Goal: Task Accomplishment & Management: Manage account settings

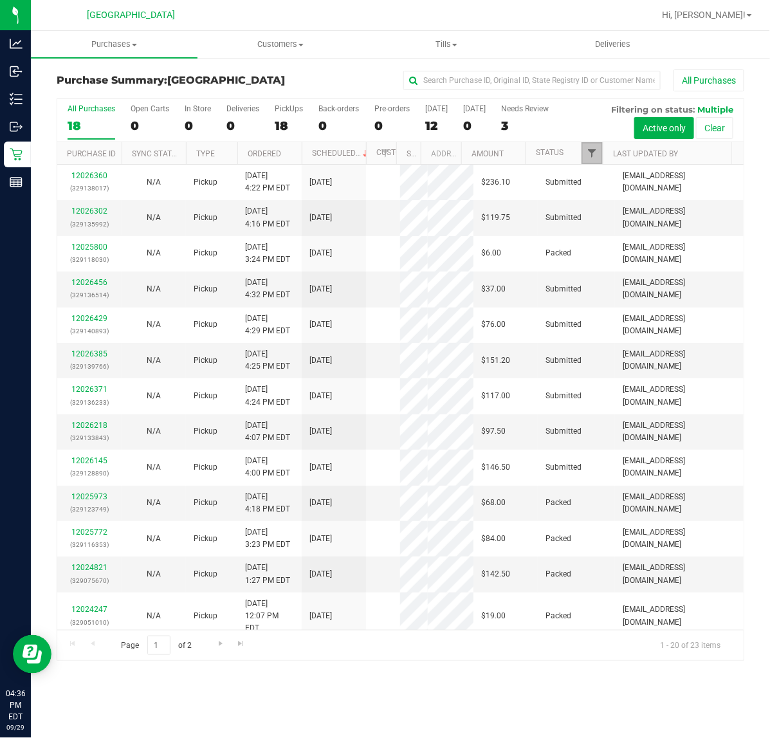
click at [592, 150] on span "Filter" at bounding box center [592, 153] width 10 height 10
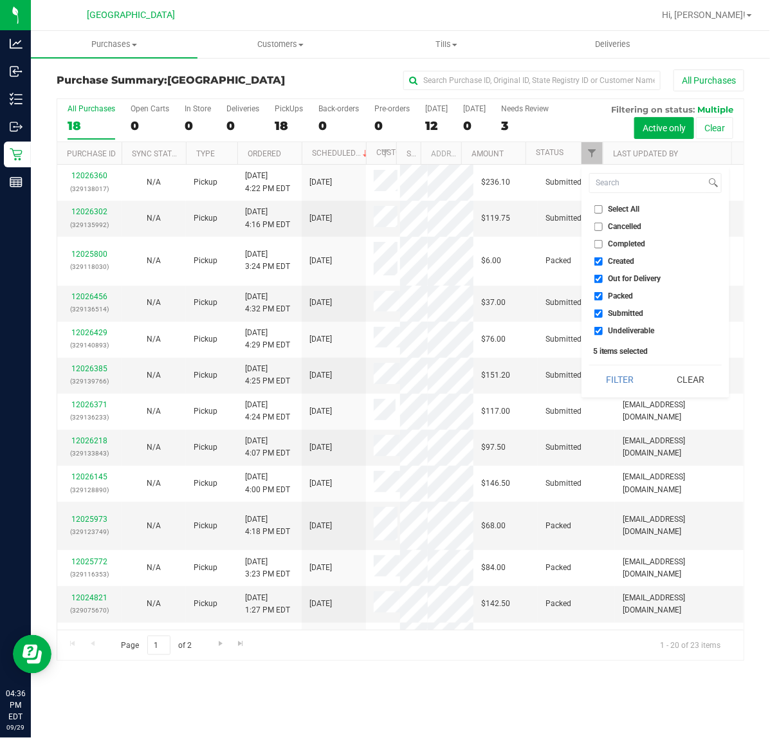
click at [615, 281] on span "Out for Delivery" at bounding box center [635, 279] width 53 height 8
click at [603, 281] on input "Out for Delivery" at bounding box center [599, 279] width 8 height 8
checkbox input "false"
click at [610, 299] on span "Packed" at bounding box center [621, 296] width 25 height 8
click at [603, 299] on input "Packed" at bounding box center [599, 296] width 8 height 8
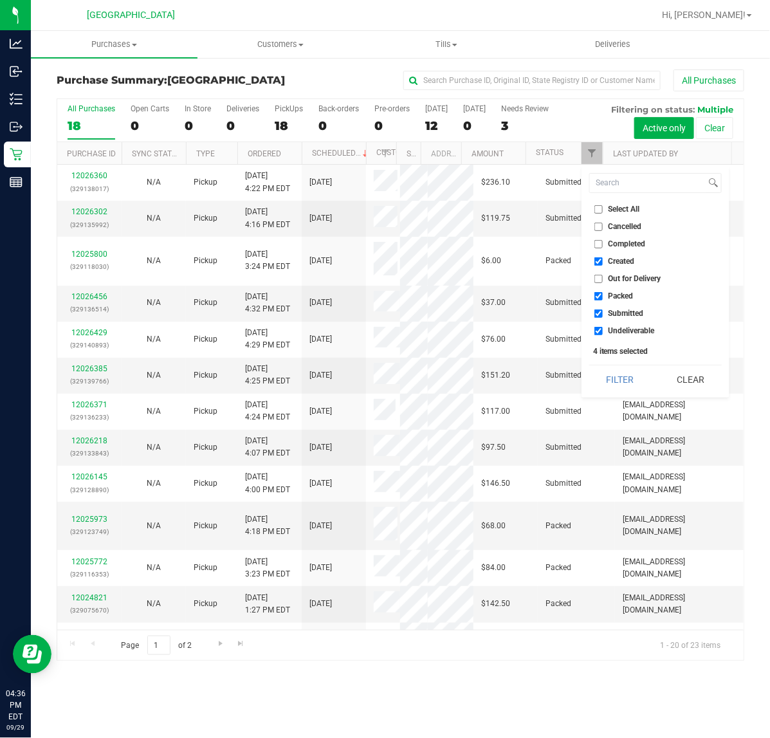
checkbox input "false"
click at [609, 323] on ul "Select All Cancelled Completed Created Out for Delivery Packed Submitted Undeli…" at bounding box center [655, 270] width 133 height 135
click at [609, 331] on span "Undeliverable" at bounding box center [632, 331] width 46 height 8
click at [603, 331] on input "Undeliverable" at bounding box center [599, 331] width 8 height 8
checkbox input "false"
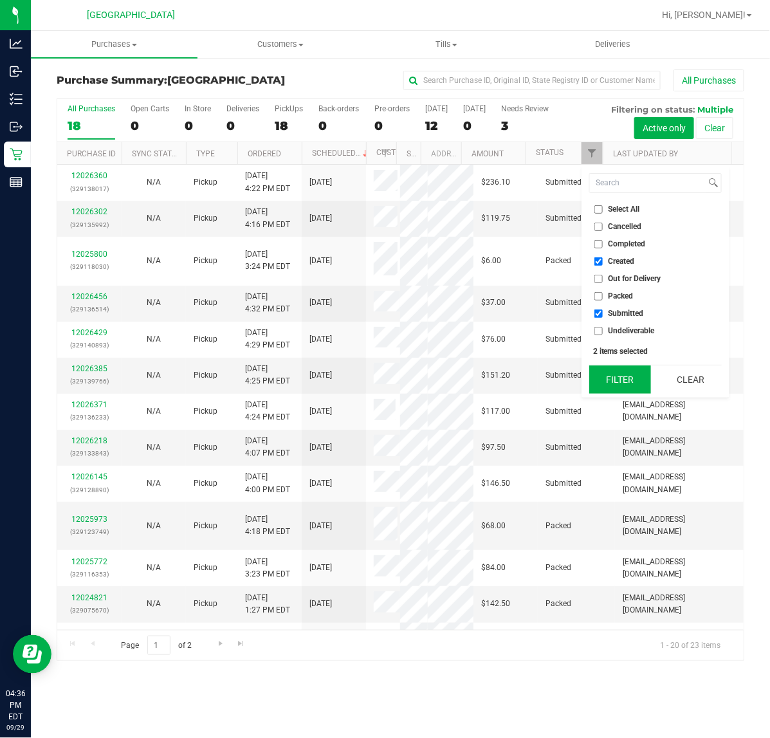
click at [613, 382] on button "Filter" at bounding box center [620, 379] width 62 height 28
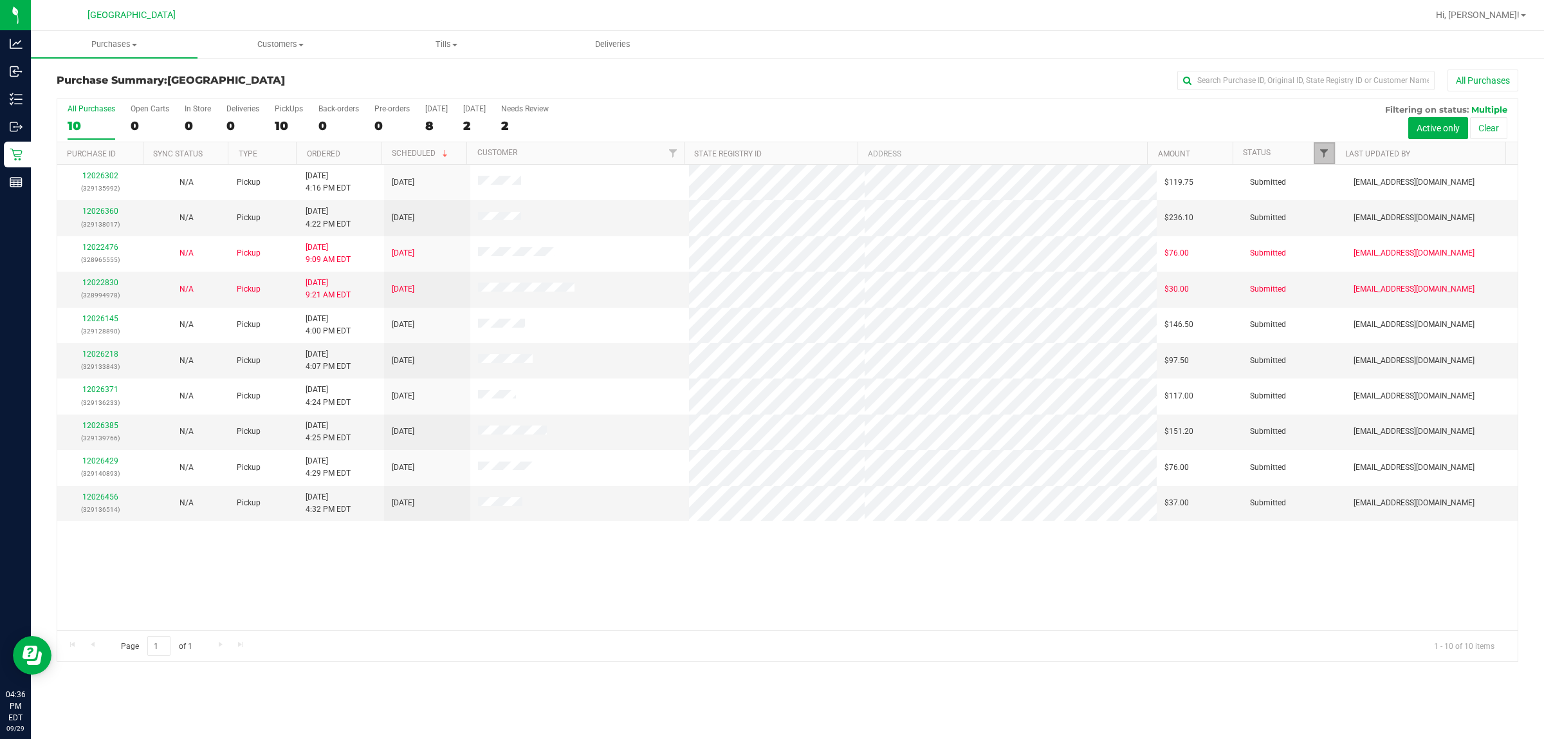
click at [770, 149] on span "Filter" at bounding box center [1324, 153] width 10 height 10
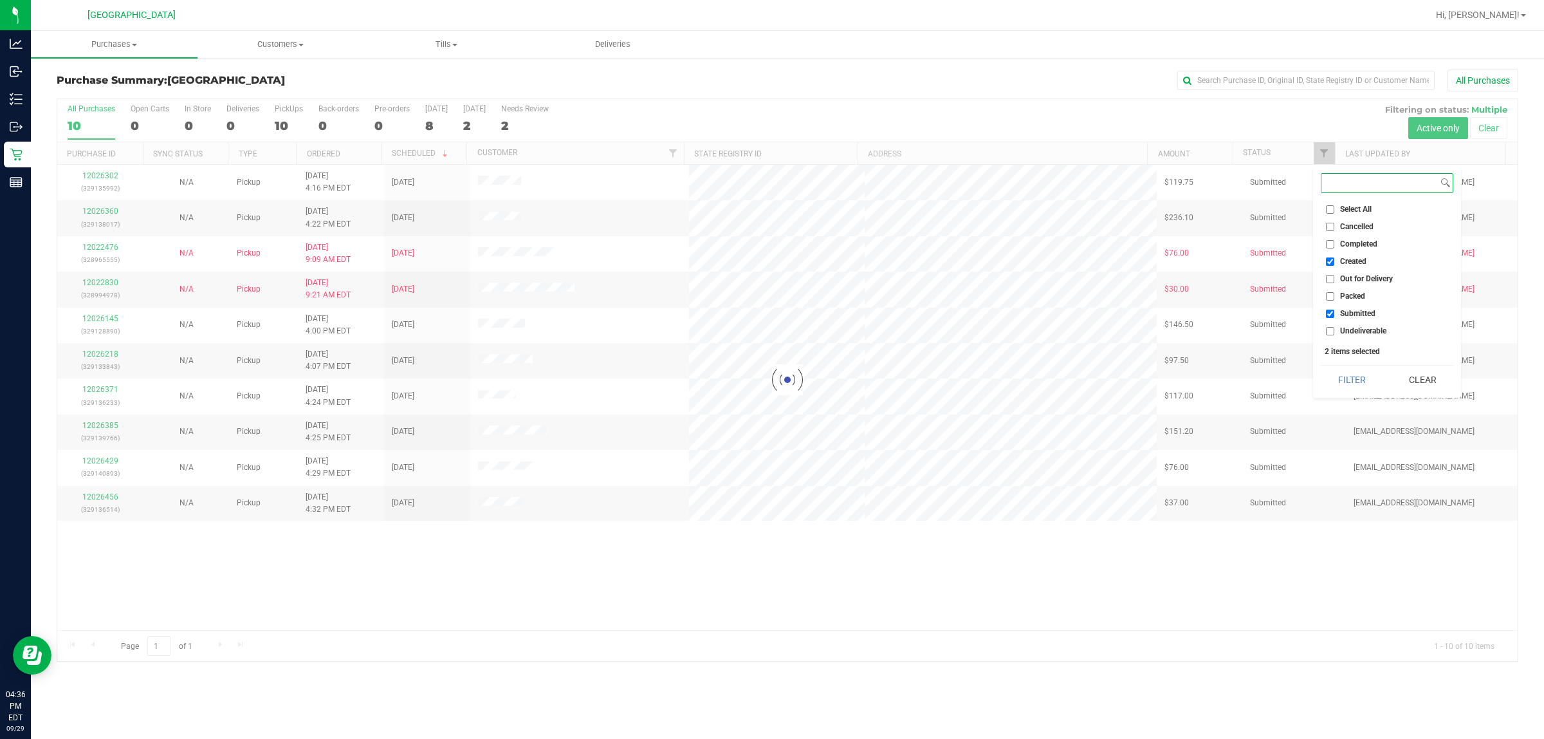
checkbox input "true"
click at [770, 674] on div "Purchase Summary: [GEOGRAPHIC_DATA] All Purchases All Purchases 10 Open Carts 0…" at bounding box center [787, 366] width 1513 height 618
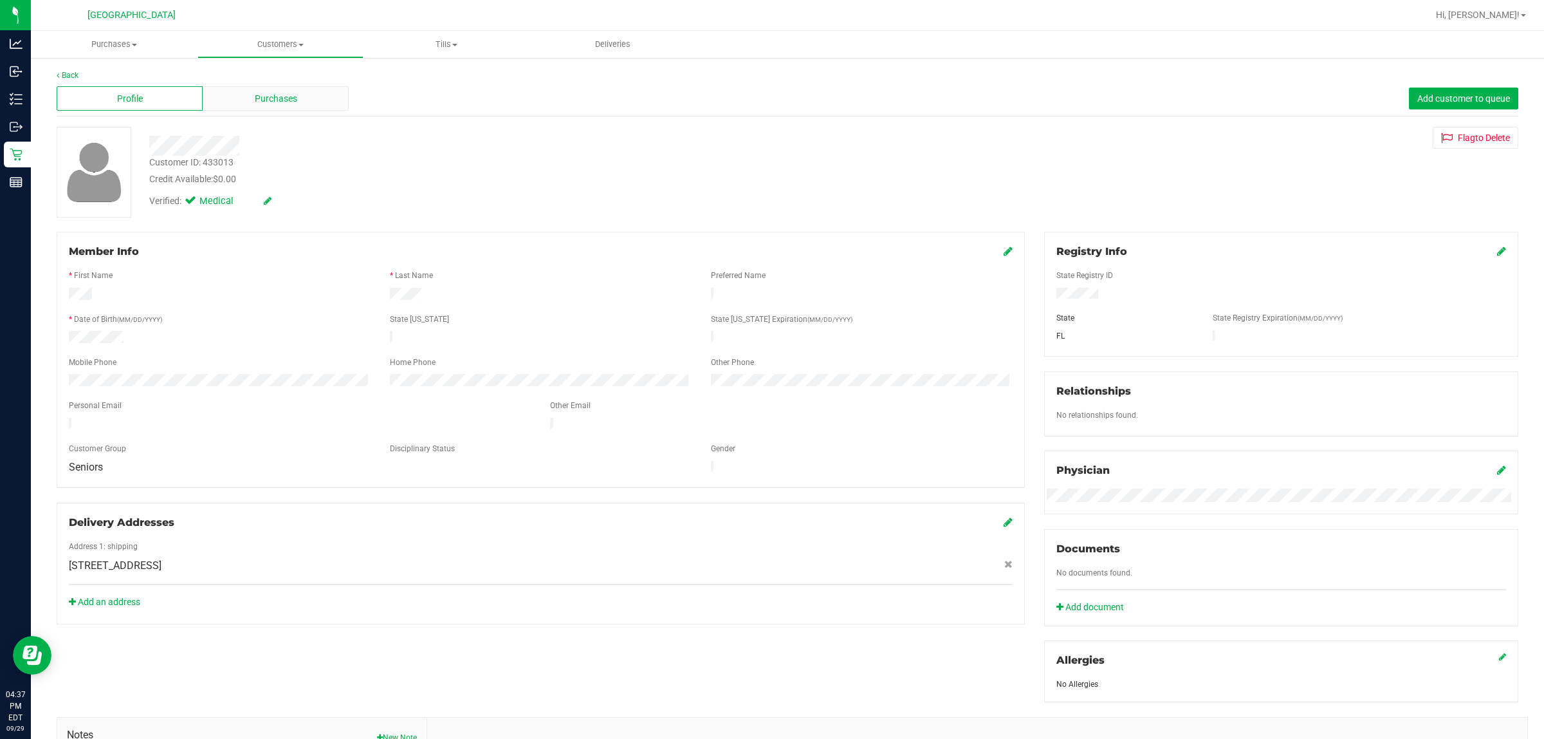
click at [301, 110] on div "Purchases" at bounding box center [276, 98] width 146 height 24
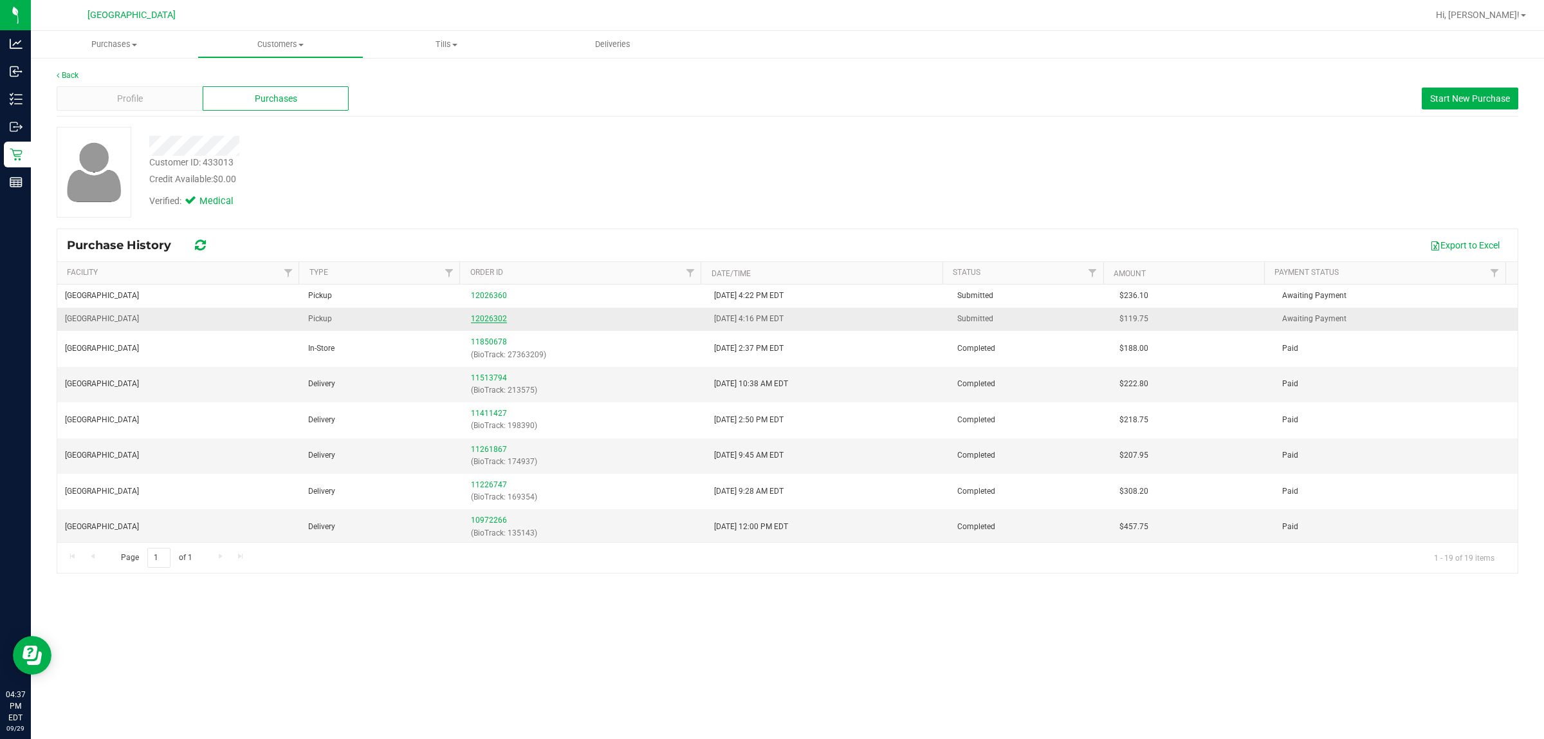
click at [478, 323] on link "12026302" at bounding box center [489, 318] width 36 height 9
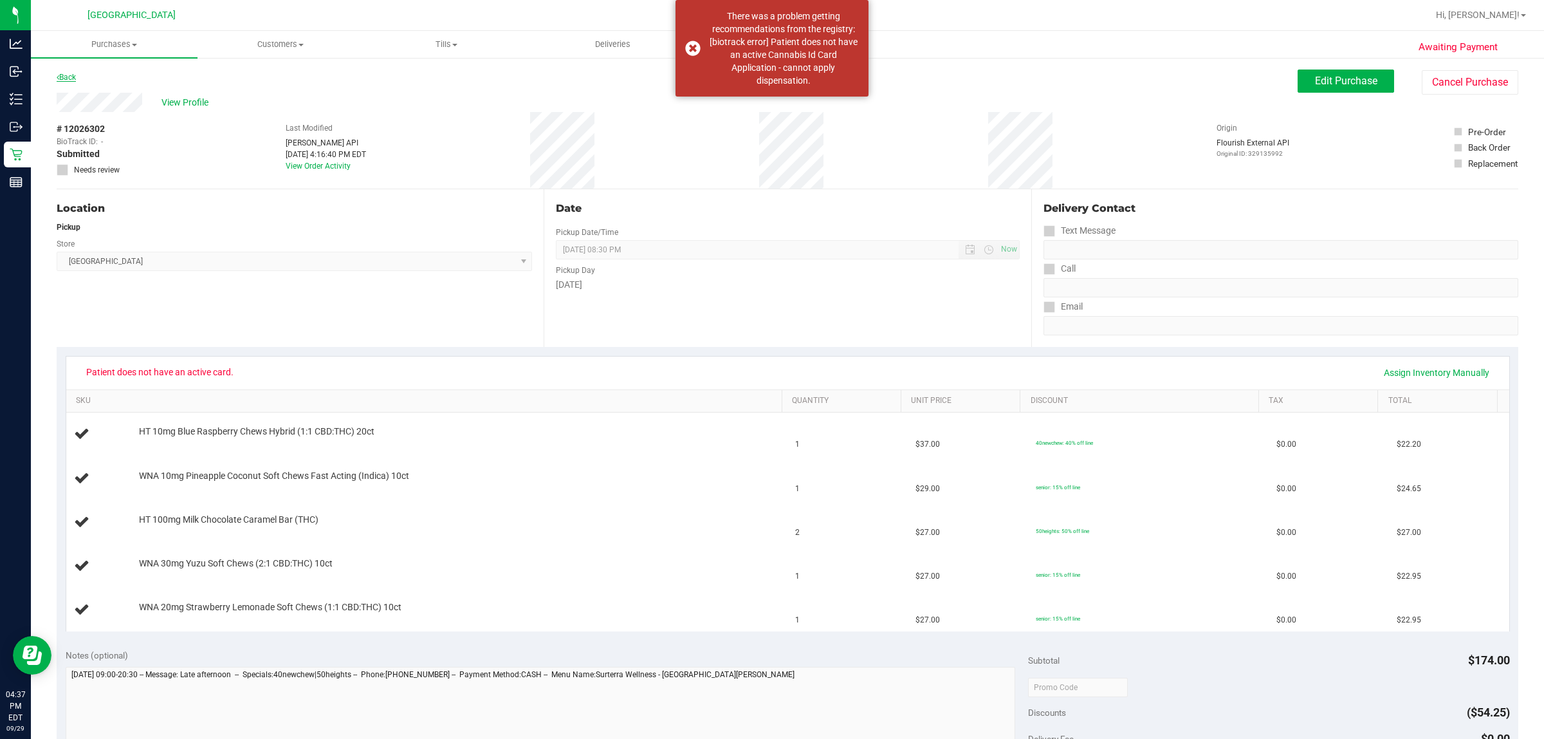
click at [69, 73] on link "Back" at bounding box center [66, 77] width 19 height 9
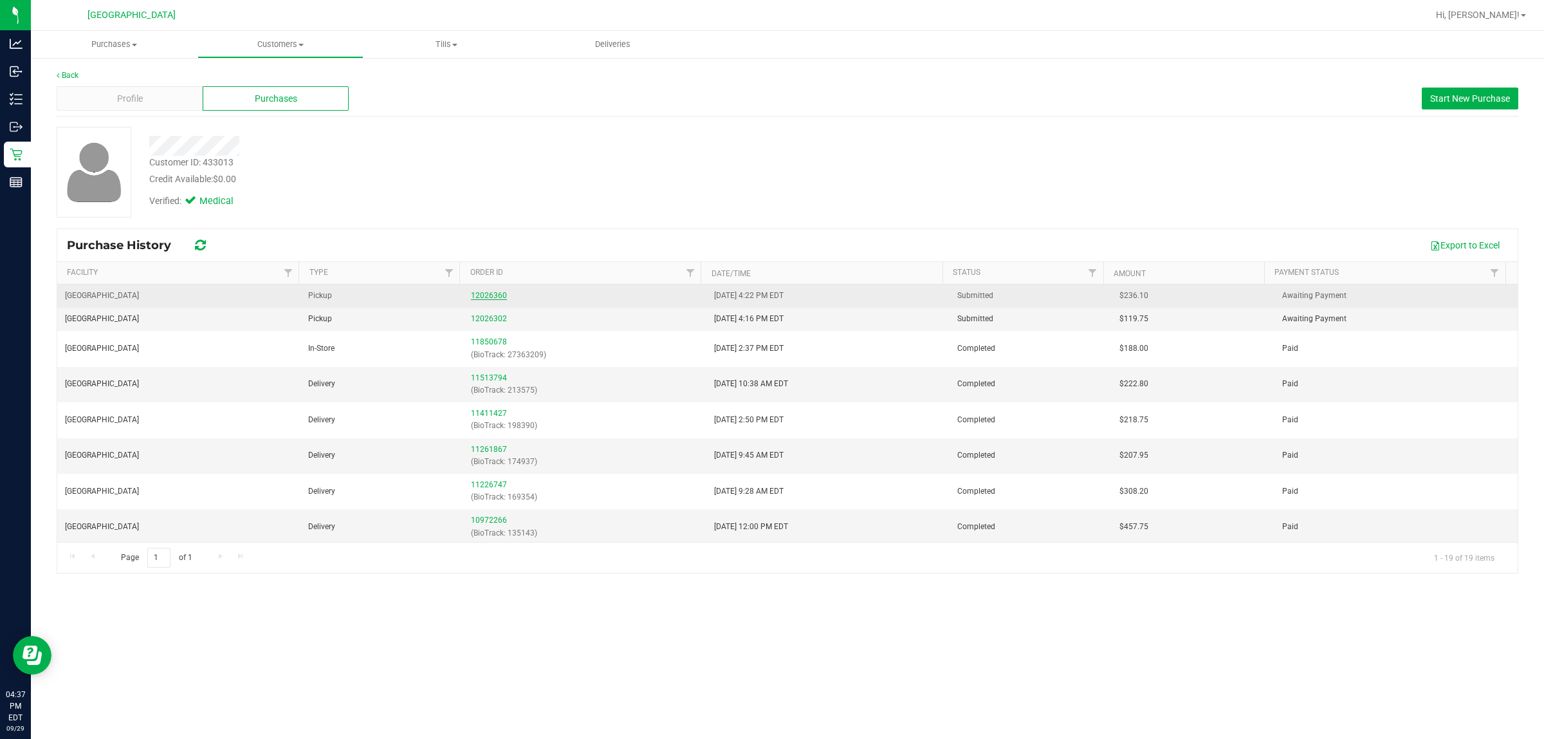
click at [483, 299] on link "12026360" at bounding box center [489, 295] width 36 height 9
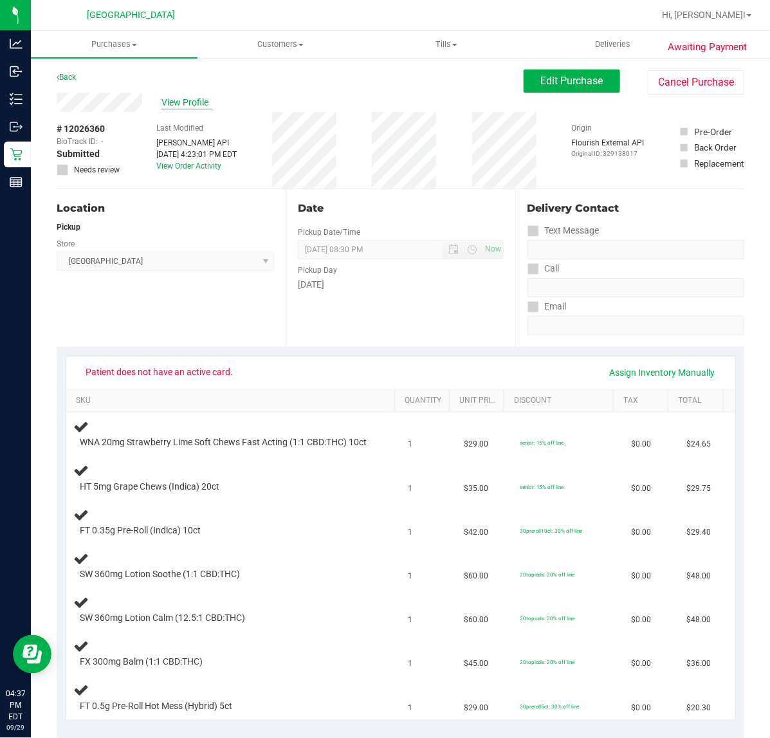
click at [165, 100] on span "View Profile" at bounding box center [187, 103] width 51 height 14
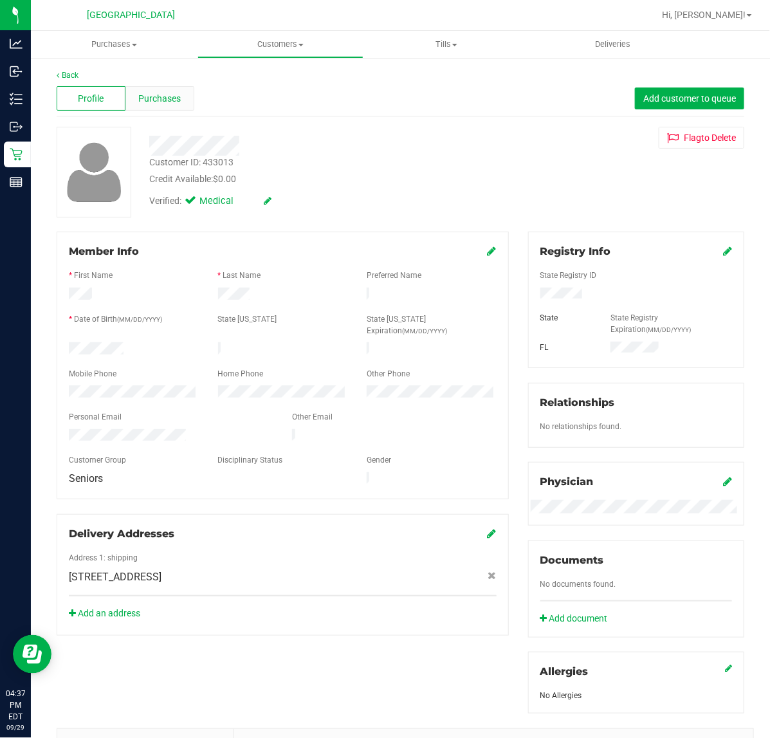
click at [181, 97] on div "Purchases" at bounding box center [159, 98] width 69 height 24
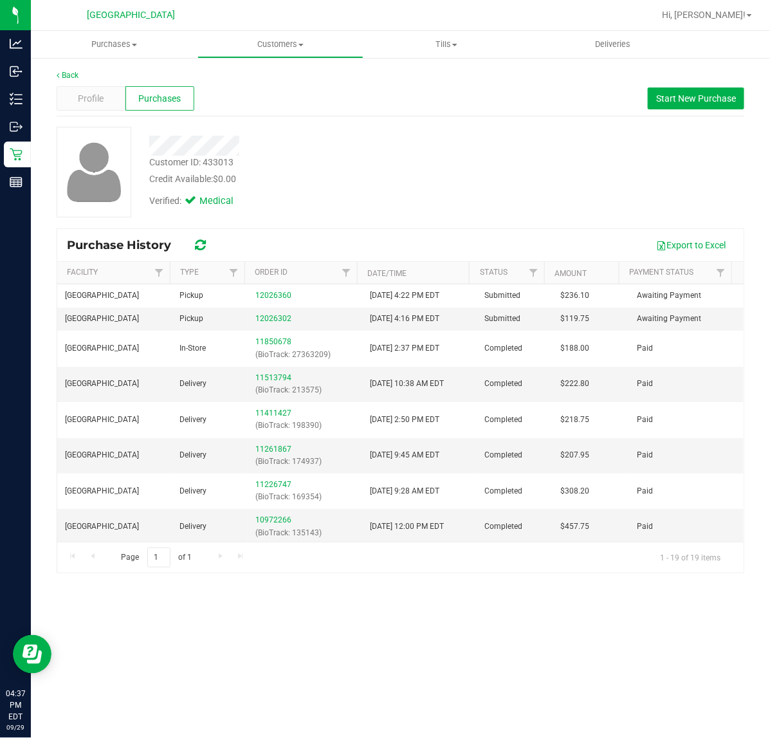
click at [214, 163] on div "Customer ID: 433013" at bounding box center [191, 163] width 84 height 14
click at [232, 159] on div "Customer ID: 433013 Credit Available: $0.00 Verified: Medical" at bounding box center [317, 171] width 354 height 88
click at [222, 164] on div "Customer ID: 433013" at bounding box center [191, 163] width 84 height 14
click at [219, 164] on div "Customer ID: 433013" at bounding box center [191, 163] width 84 height 14
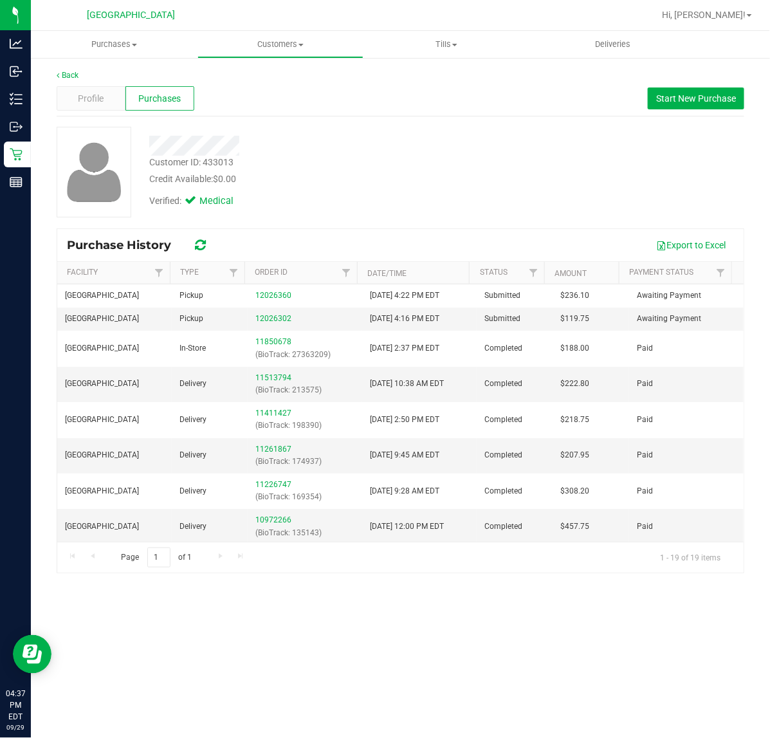
click at [210, 160] on div "Customer ID: 433013" at bounding box center [191, 163] width 84 height 14
click at [266, 322] on link "12026302" at bounding box center [273, 318] width 36 height 9
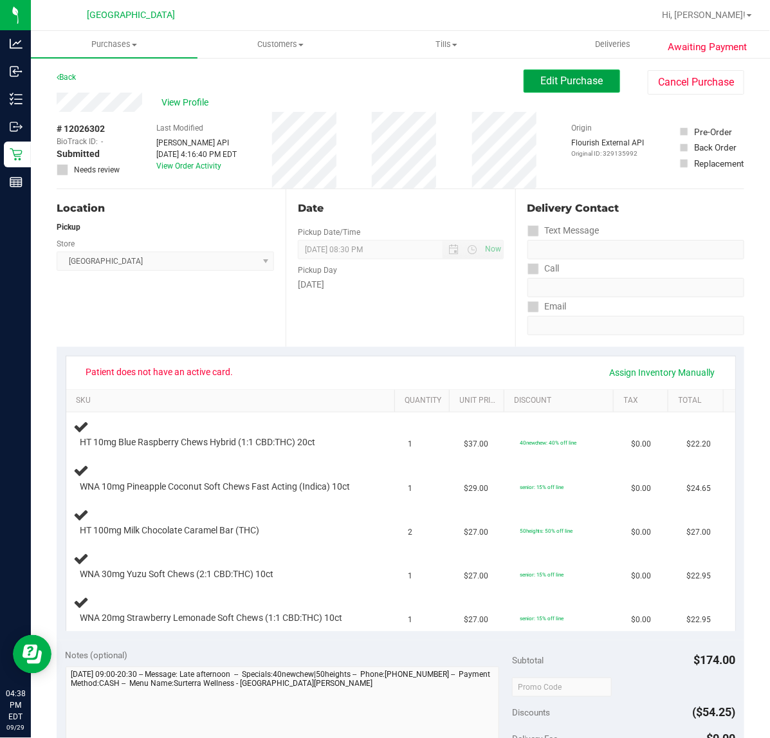
click at [593, 82] on button "Edit Purchase" at bounding box center [572, 80] width 97 height 23
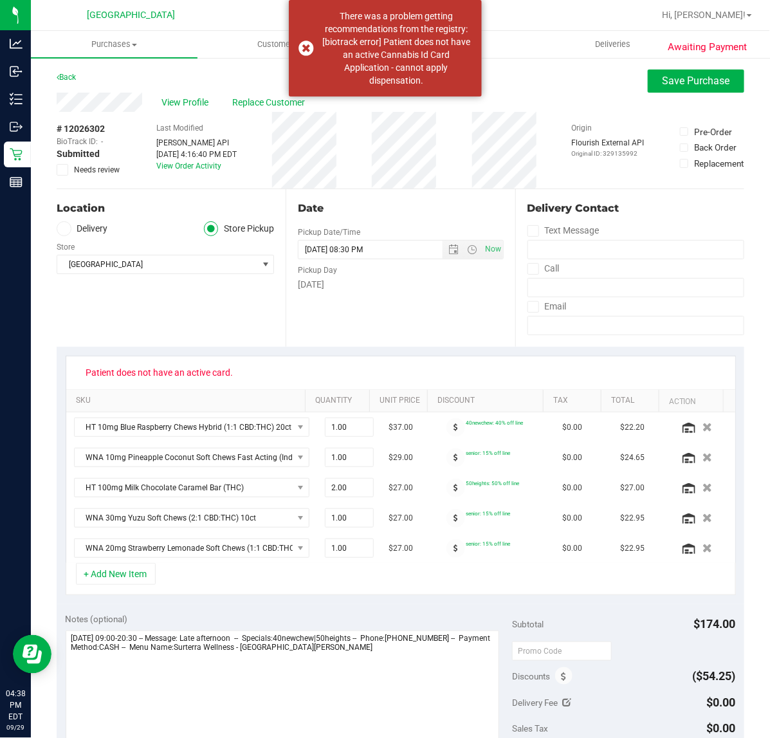
click at [77, 168] on span "Needs review" at bounding box center [97, 170] width 46 height 12
click at [0, 0] on input "Needs review" at bounding box center [0, 0] width 0 height 0
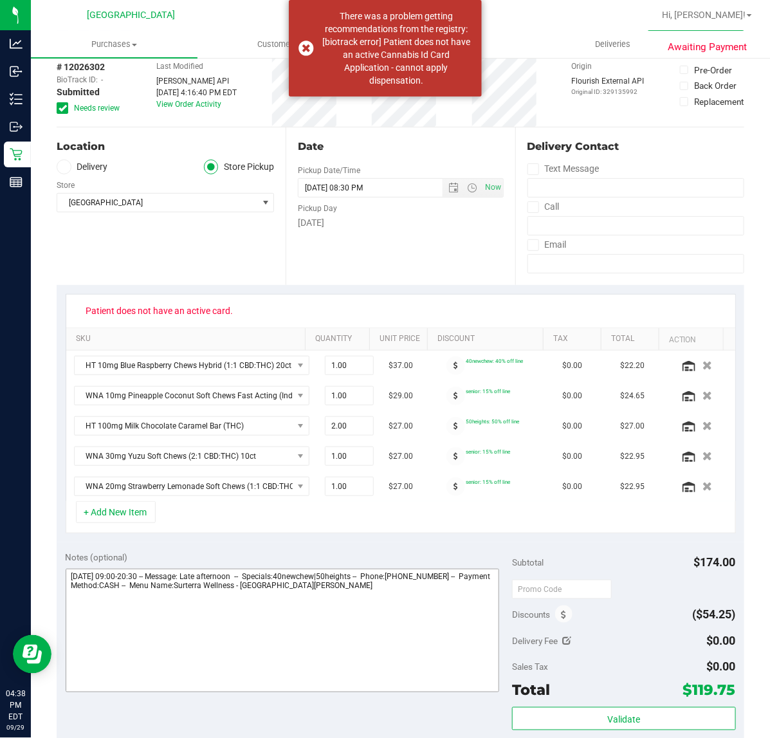
scroll to position [80, 0]
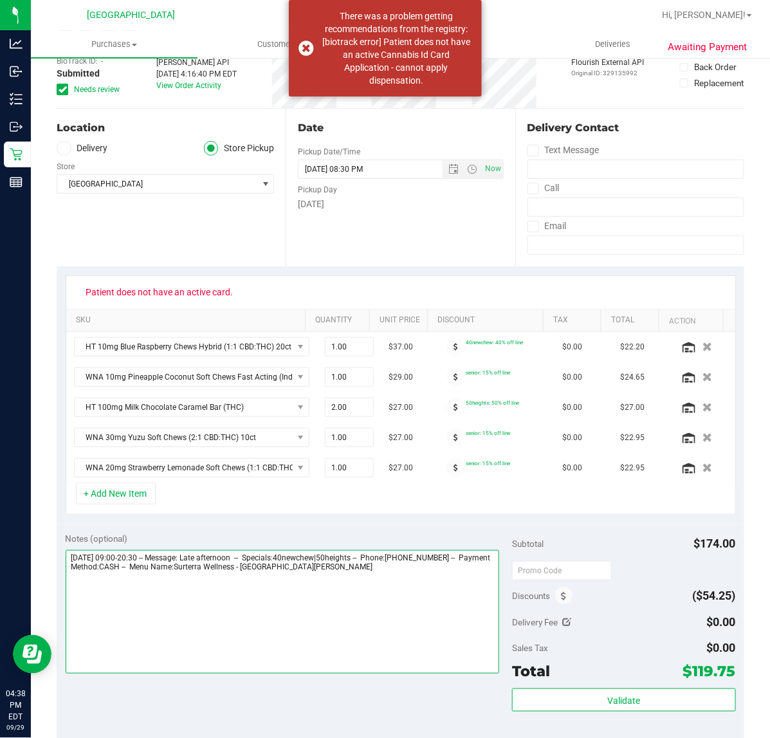
click at [345, 577] on textarea at bounding box center [283, 612] width 434 height 124
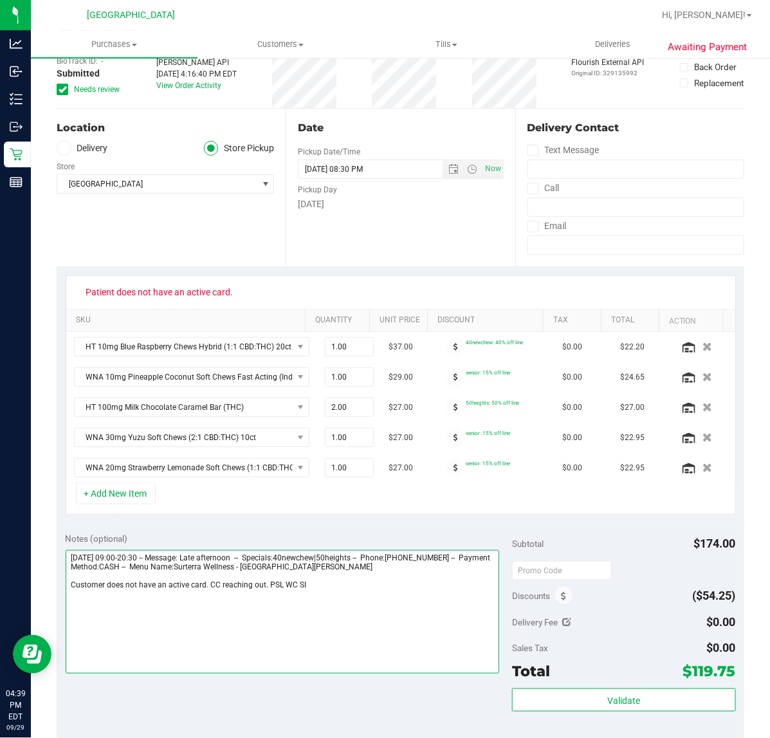
drag, startPoint x: 309, startPoint y: 589, endPoint x: 66, endPoint y: 584, distance: 243.3
click at [66, 584] on textarea at bounding box center [283, 612] width 434 height 124
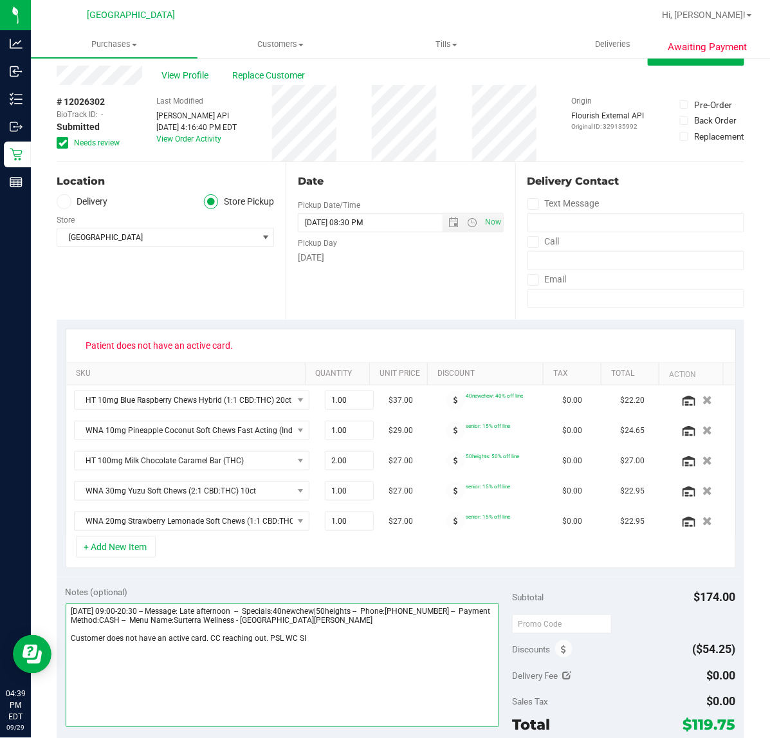
scroll to position [0, 0]
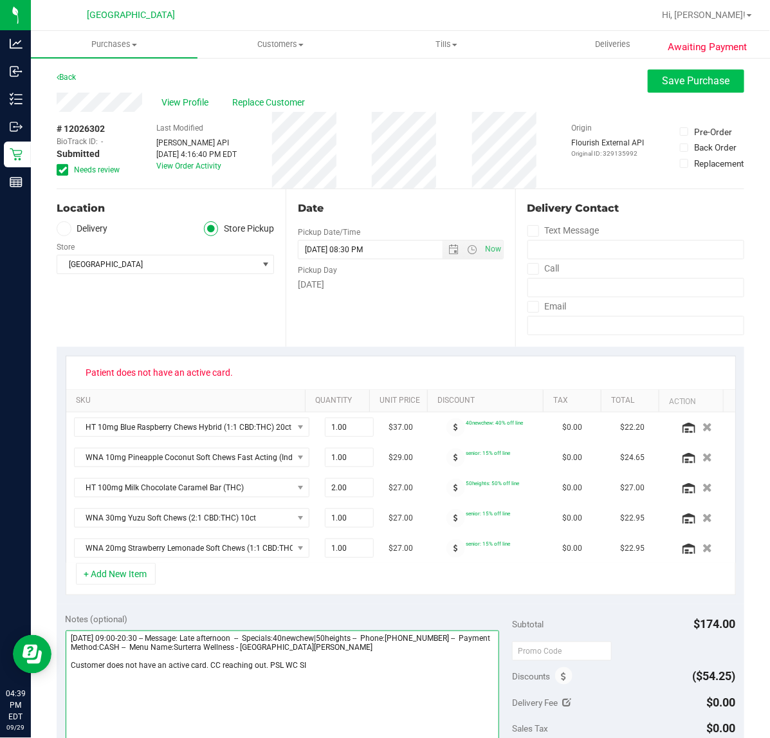
type textarea "[DATE] 09:00-20:30 -- Message: Late afternoon -- Specials:40newchew|50heights -…"
click at [677, 80] on span "Save Purchase" at bounding box center [697, 81] width 68 height 12
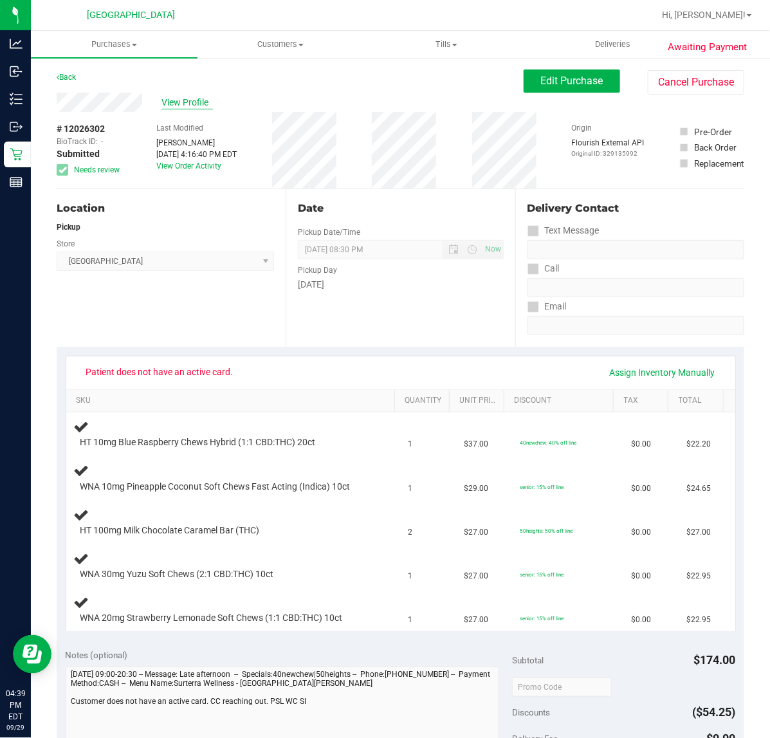
click at [174, 104] on span "View Profile" at bounding box center [187, 103] width 51 height 14
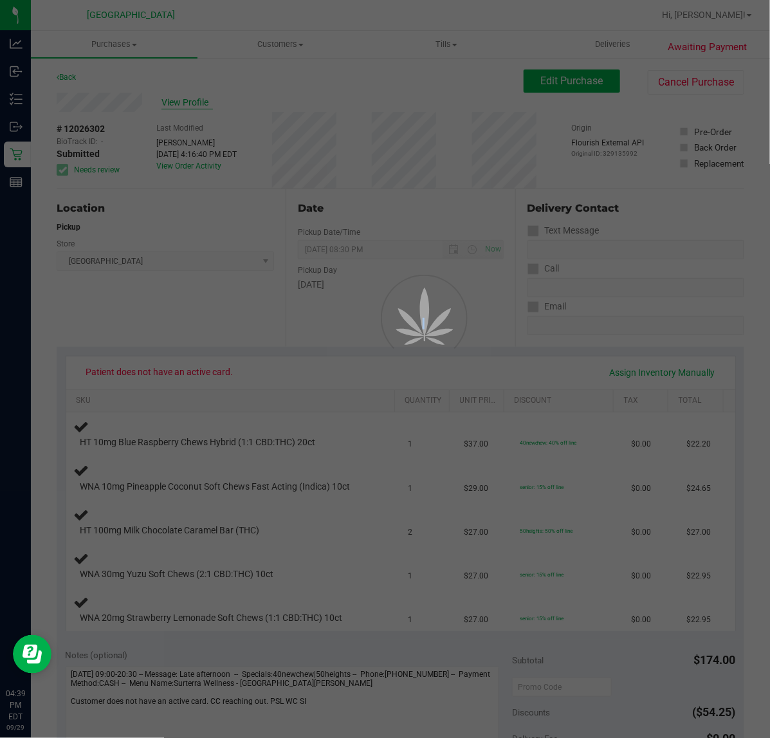
click at [174, 104] on div at bounding box center [385, 369] width 770 height 738
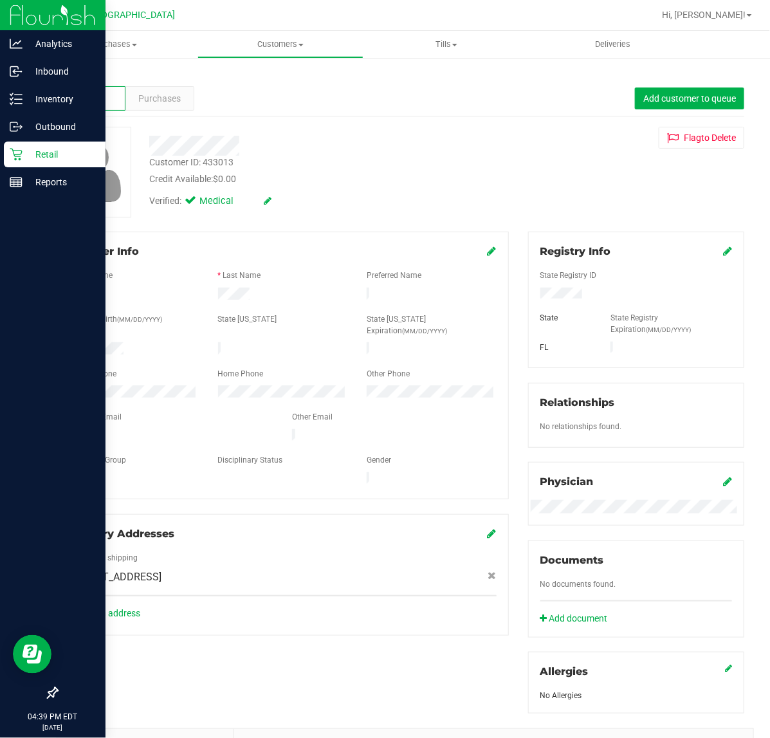
click at [24, 155] on p "Retail" at bounding box center [61, 154] width 77 height 15
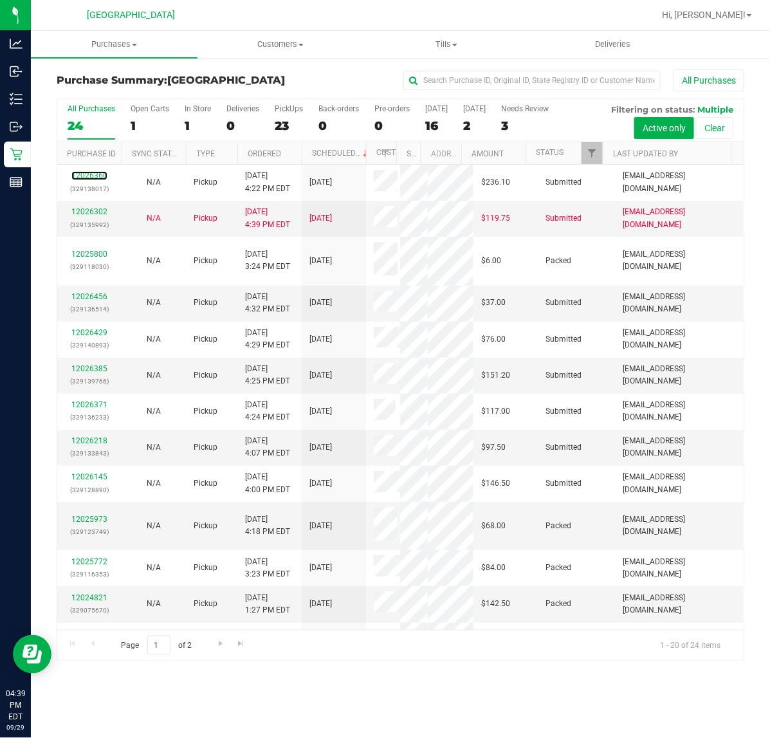
click at [95, 175] on link "12026360" at bounding box center [89, 175] width 36 height 9
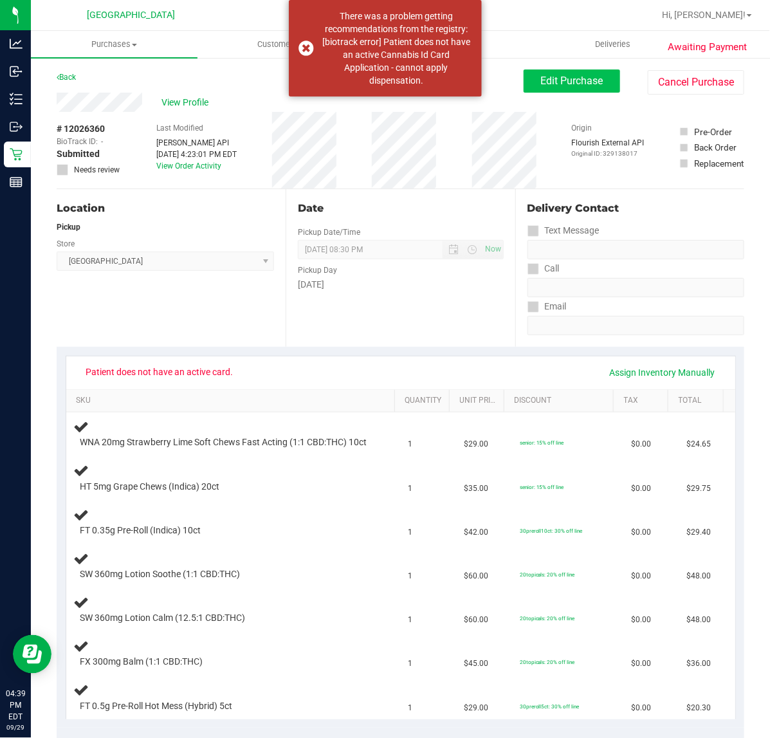
drag, startPoint x: 592, startPoint y: 64, endPoint x: 582, endPoint y: 71, distance: 11.6
click at [593, 64] on div "Awaiting Payment Back Edit Purchase Cancel Purchase View Profile # 12026360 Bio…" at bounding box center [400, 676] width 739 height 1238
click at [580, 71] on button "Edit Purchase" at bounding box center [572, 80] width 97 height 23
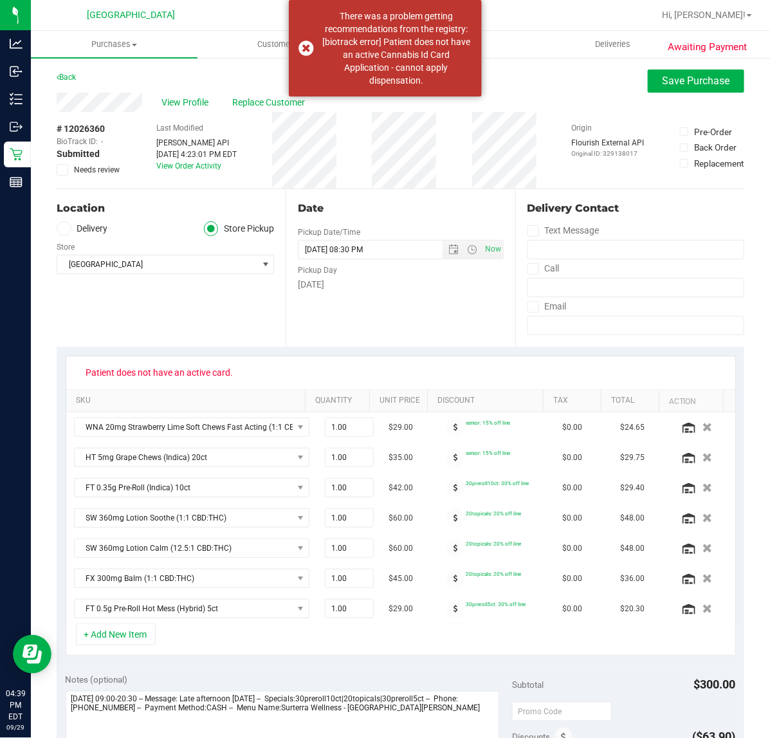
scroll to position [80, 0]
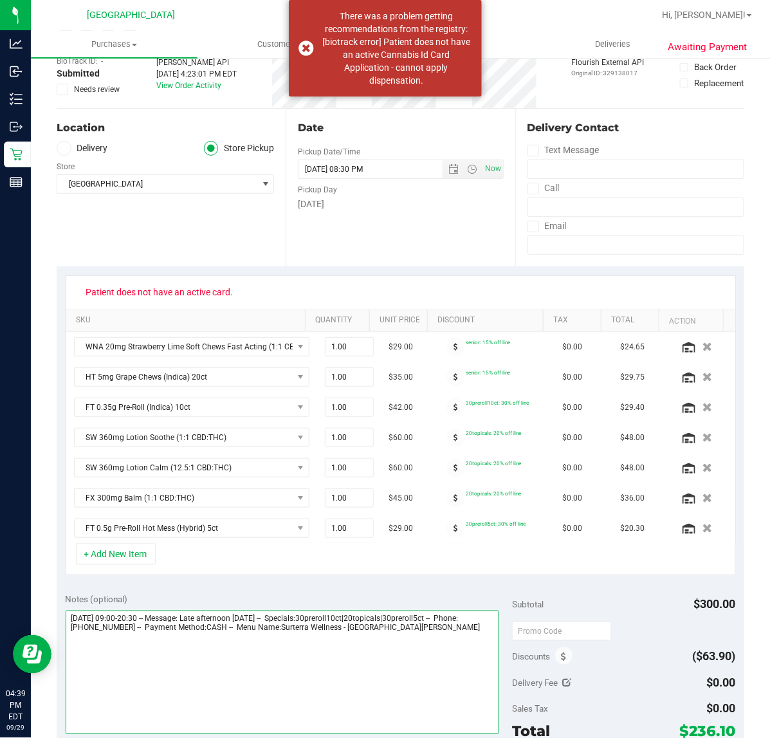
click at [439, 643] on textarea at bounding box center [283, 673] width 434 height 124
paste textarea "Customer does not have an active card. CC reaching out. PSL WC SI"
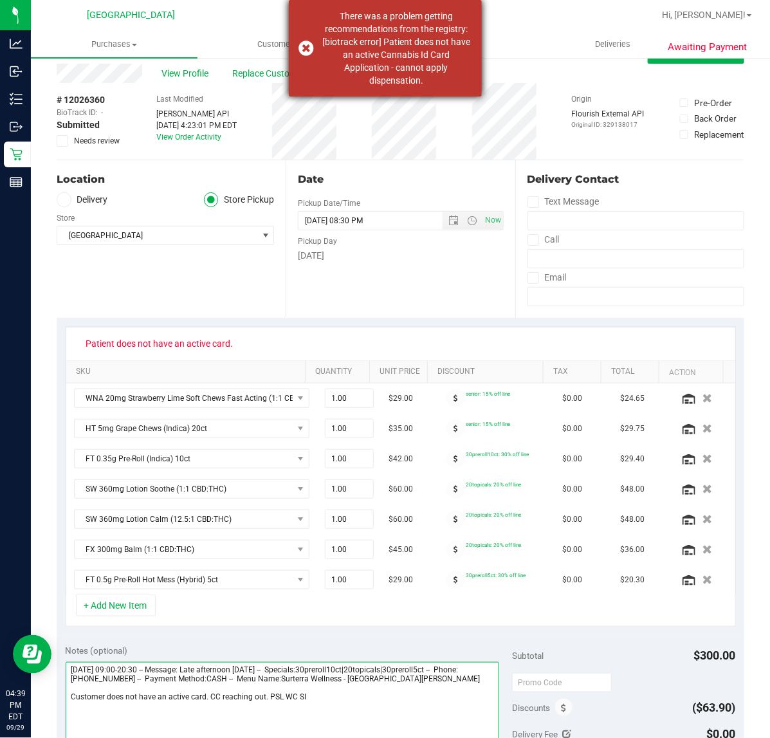
scroll to position [0, 0]
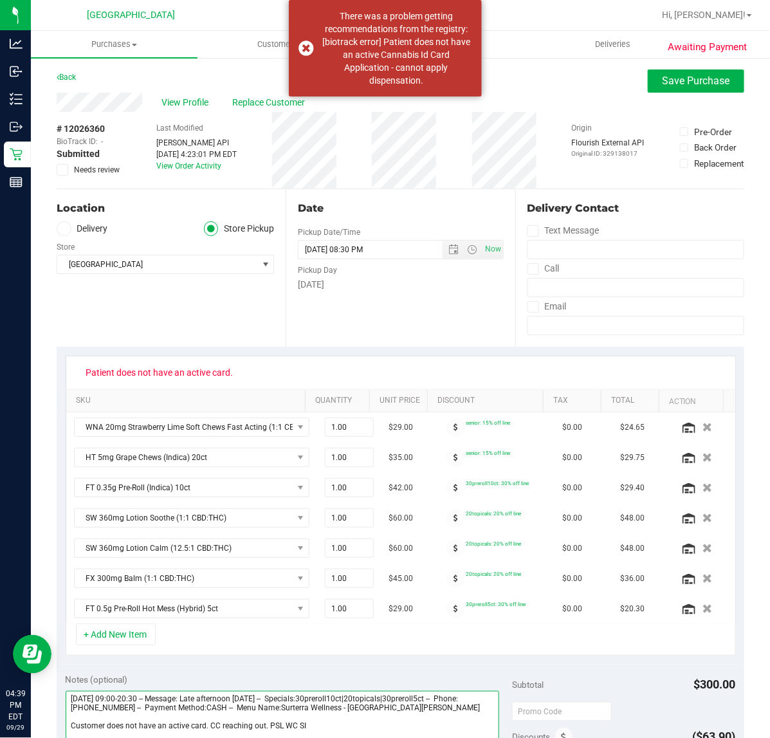
type textarea "[DATE] 09:00-20:30 -- Message: Late afternoon [DATE] -- Specials:30preroll10ct|…"
click at [78, 167] on span "Needs review" at bounding box center [97, 170] width 46 height 12
click at [0, 0] on input "Needs review" at bounding box center [0, 0] width 0 height 0
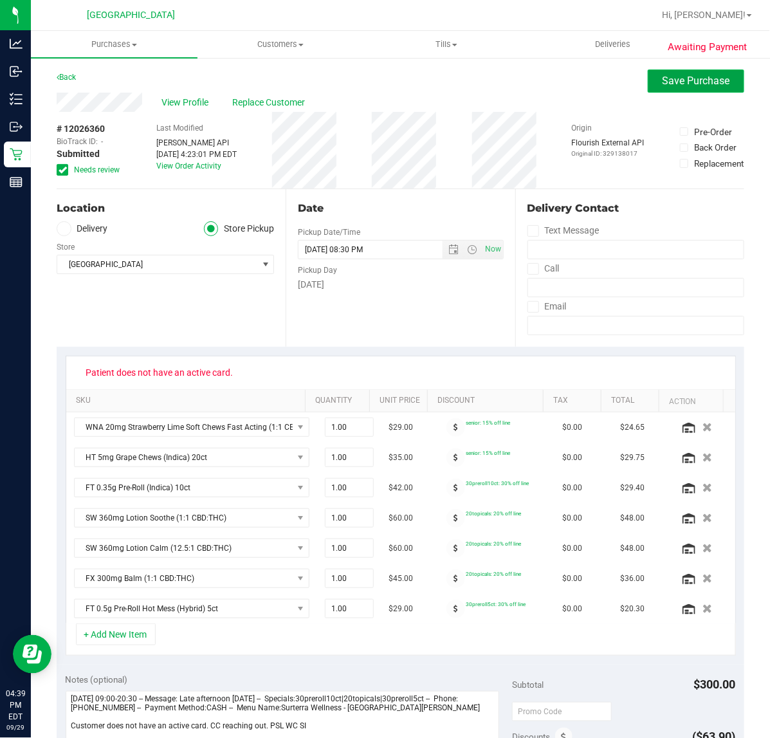
click at [683, 90] on button "Save Purchase" at bounding box center [696, 80] width 97 height 23
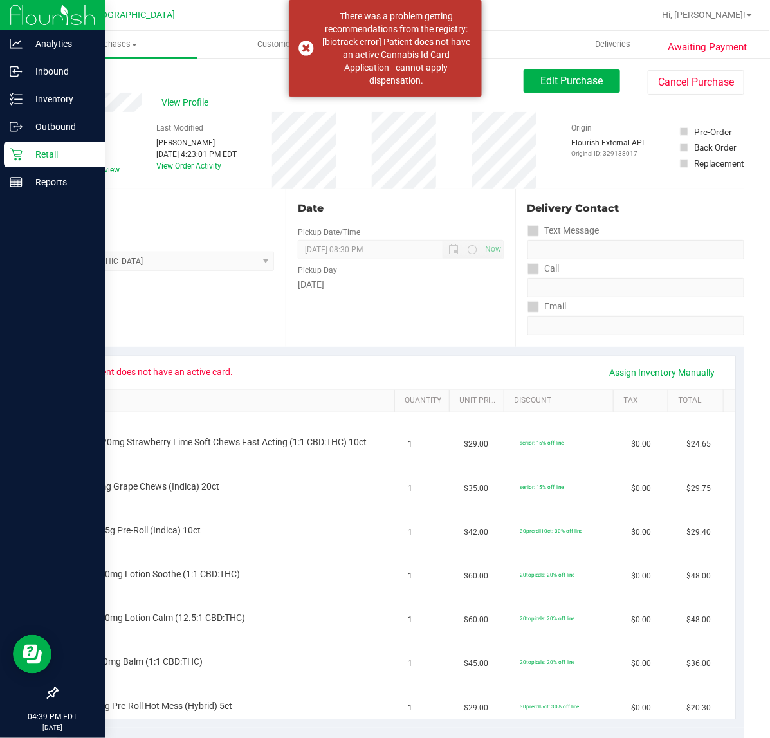
click at [17, 142] on div "Retail" at bounding box center [55, 155] width 102 height 26
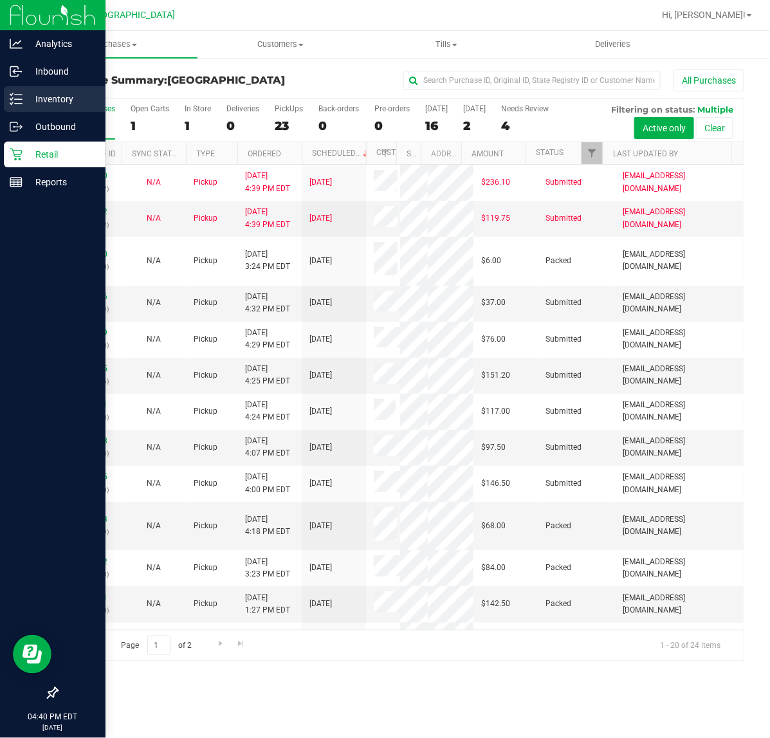
click at [33, 103] on p "Inventory" at bounding box center [61, 98] width 77 height 15
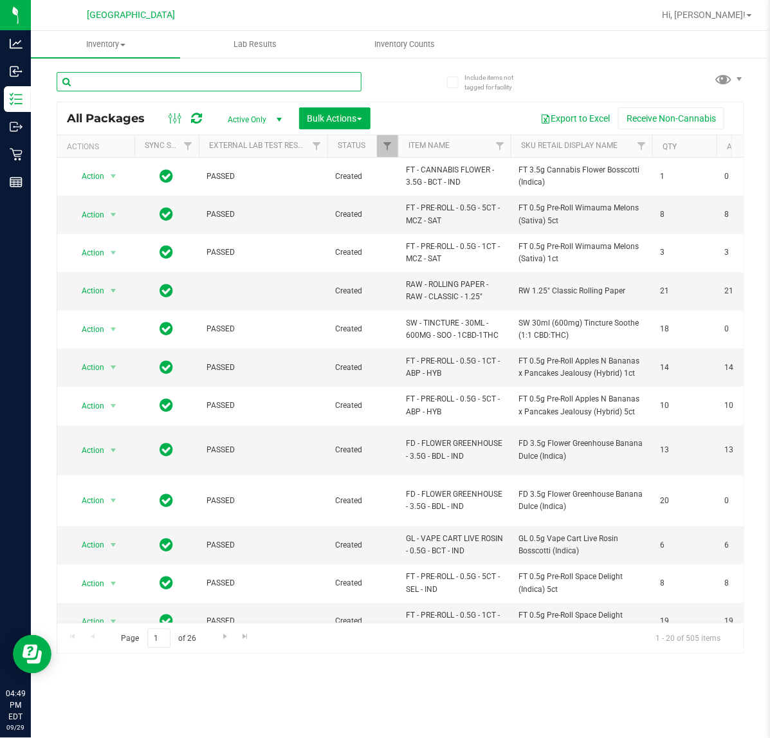
click at [91, 76] on input "text" at bounding box center [209, 81] width 305 height 19
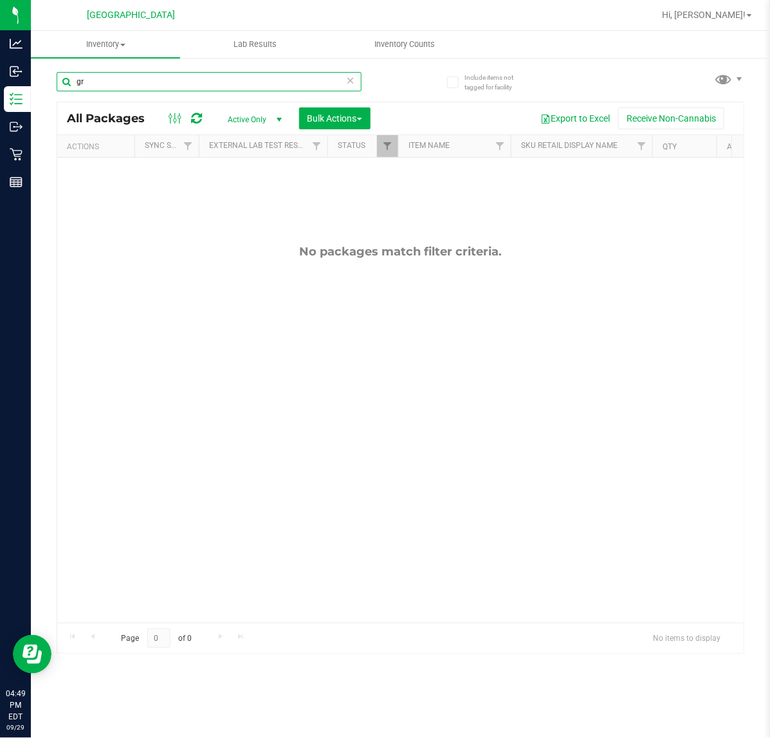
type input "g"
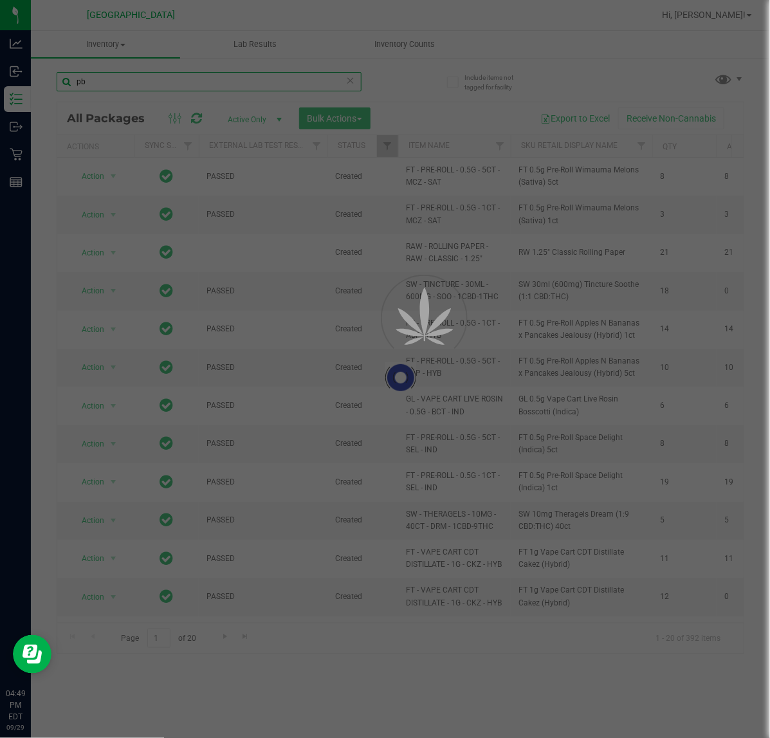
type input "pbs"
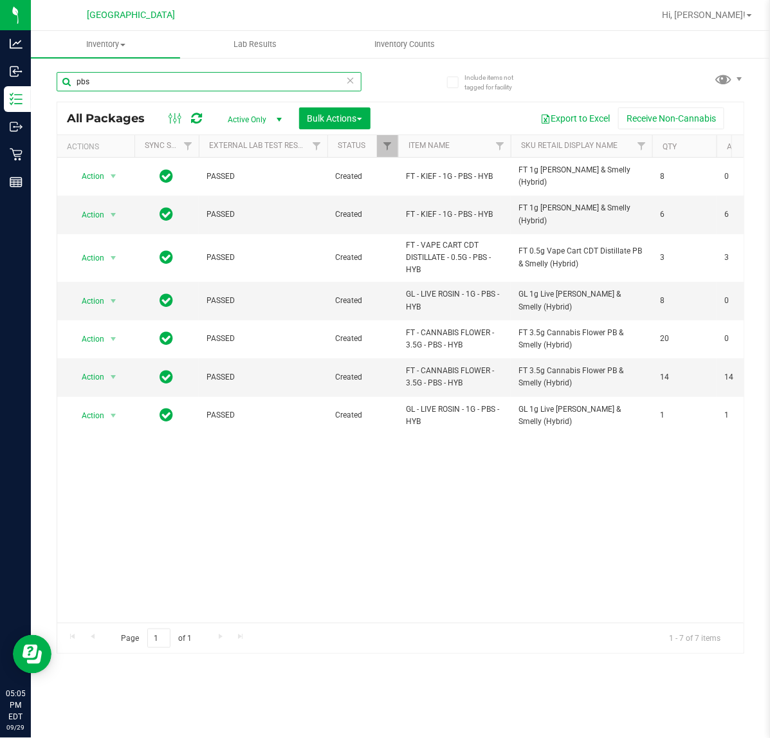
drag, startPoint x: 142, startPoint y: 75, endPoint x: -1, endPoint y: 82, distance: 143.0
click at [0, 82] on html "Analytics Inbound Inventory Outbound Retail Reports 05:05 PM EDT [DATE] 09/29 […" at bounding box center [385, 369] width 770 height 738
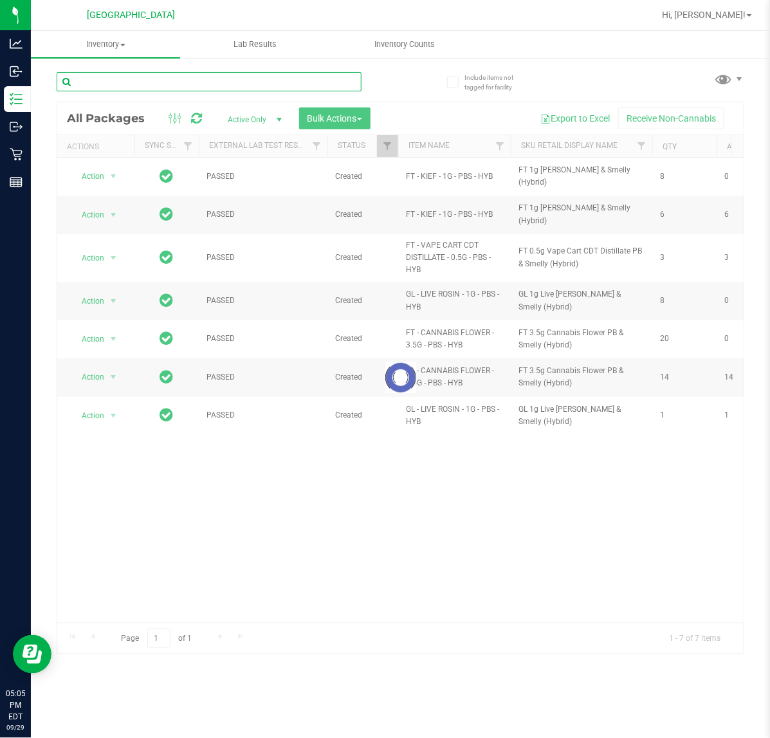
click at [300, 78] on input "text" at bounding box center [209, 81] width 305 height 19
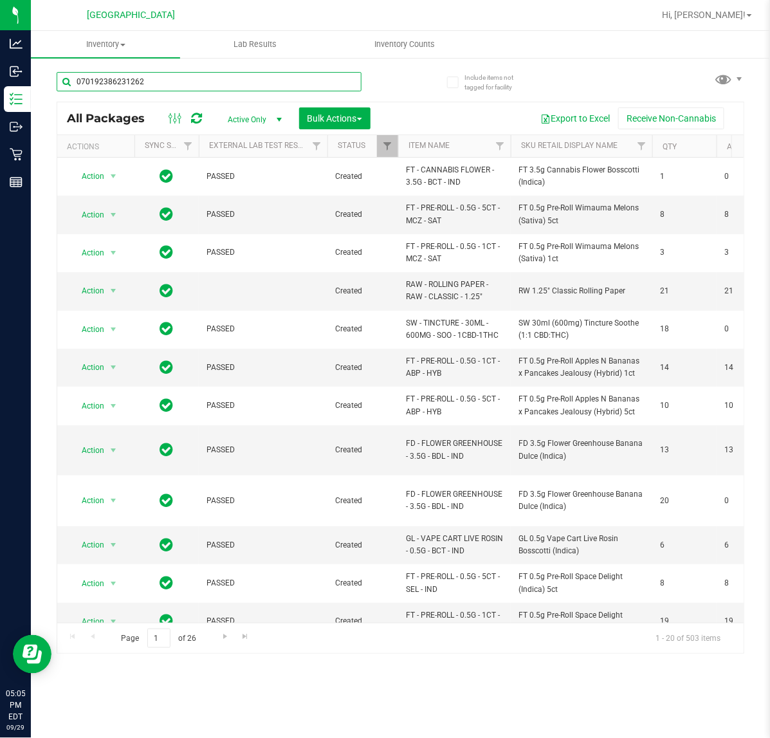
type input "0701923862312620"
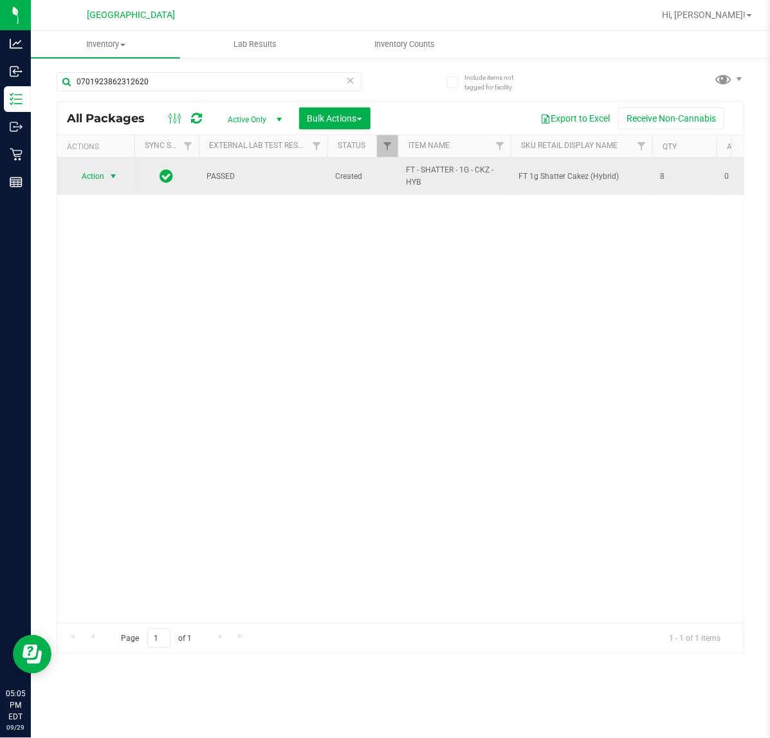
click at [113, 178] on span "select" at bounding box center [113, 176] width 10 height 10
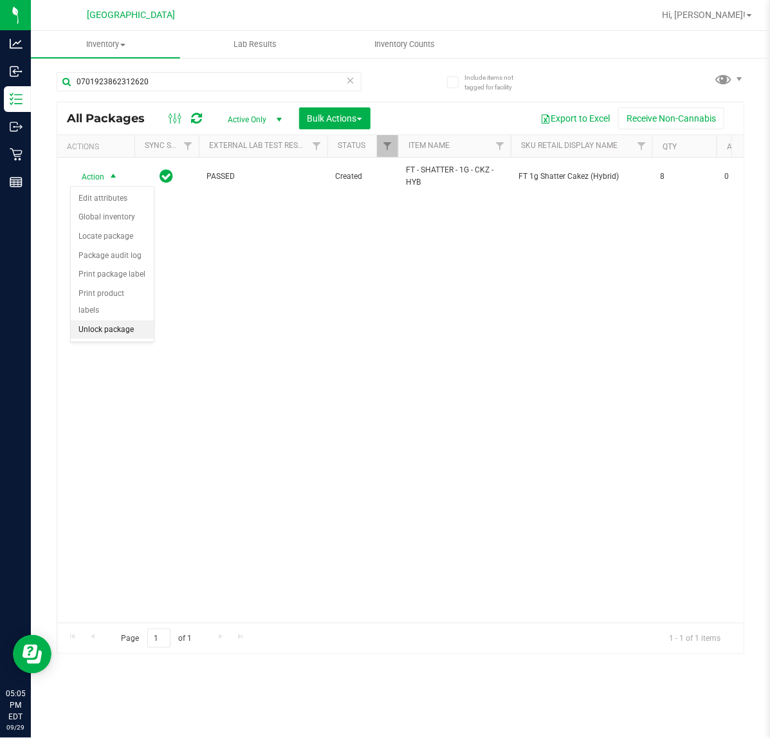
click at [108, 320] on li "Unlock package" at bounding box center [112, 329] width 83 height 19
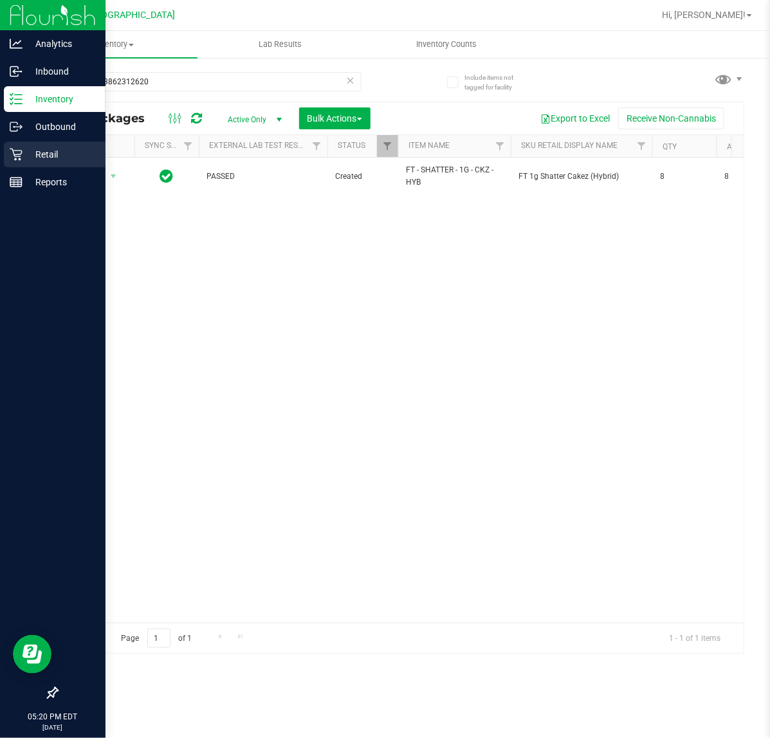
click at [16, 149] on icon at bounding box center [16, 154] width 13 height 13
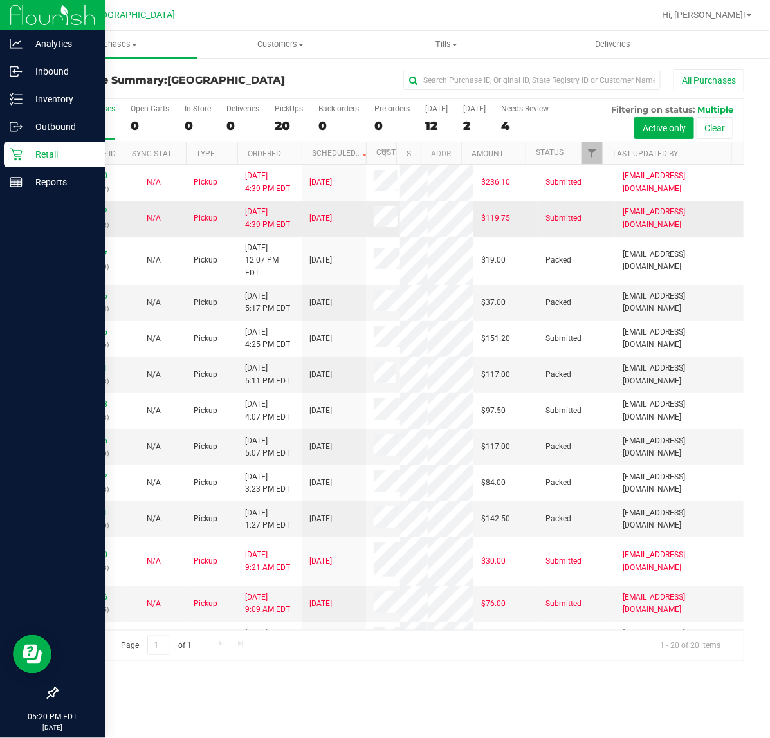
click at [89, 216] on link "12026302" at bounding box center [89, 211] width 36 height 9
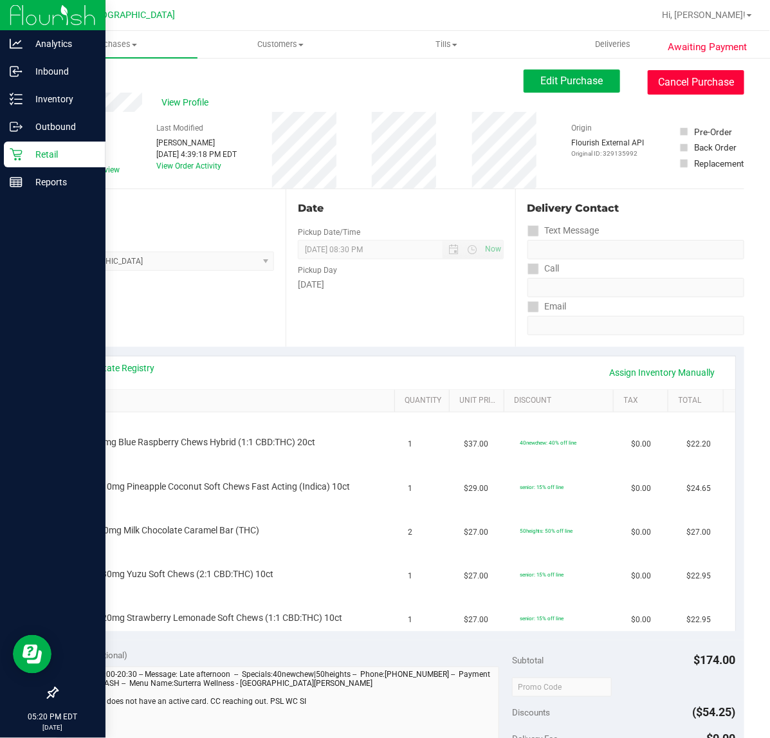
click at [690, 84] on button "Cancel Purchase" at bounding box center [696, 82] width 97 height 24
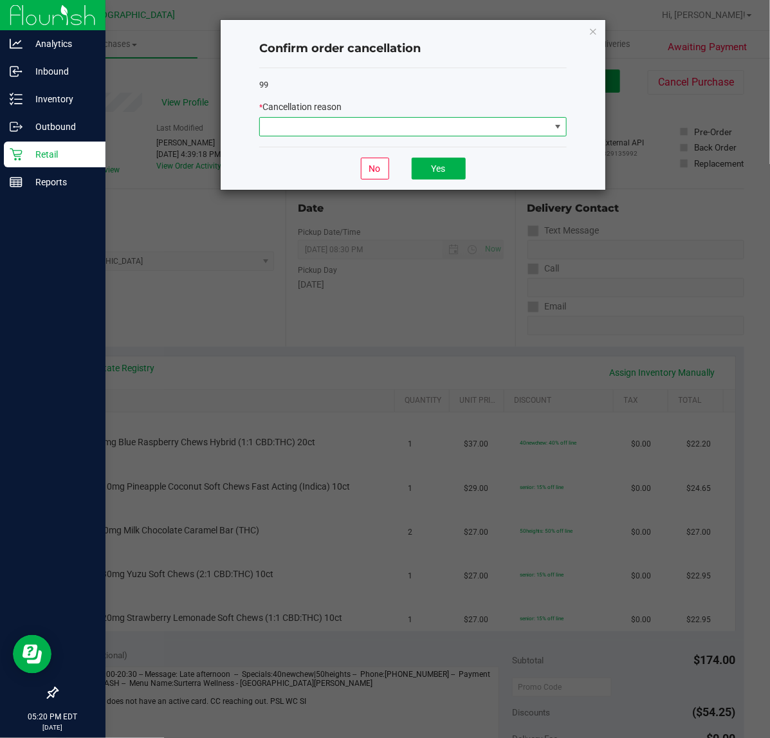
click at [375, 135] on span at bounding box center [405, 127] width 290 height 18
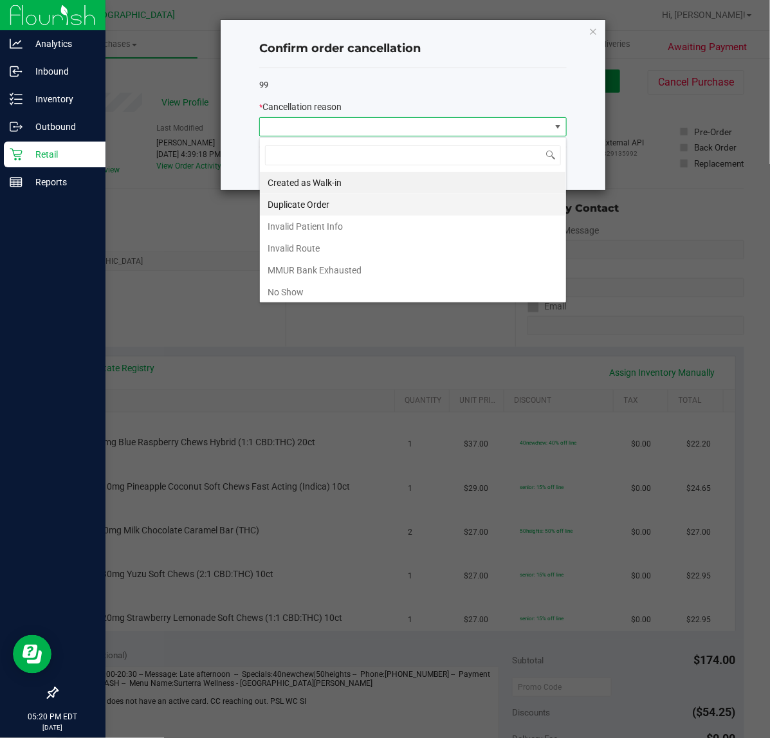
scroll to position [20, 307]
click at [307, 210] on li "Duplicate Order" at bounding box center [413, 205] width 306 height 22
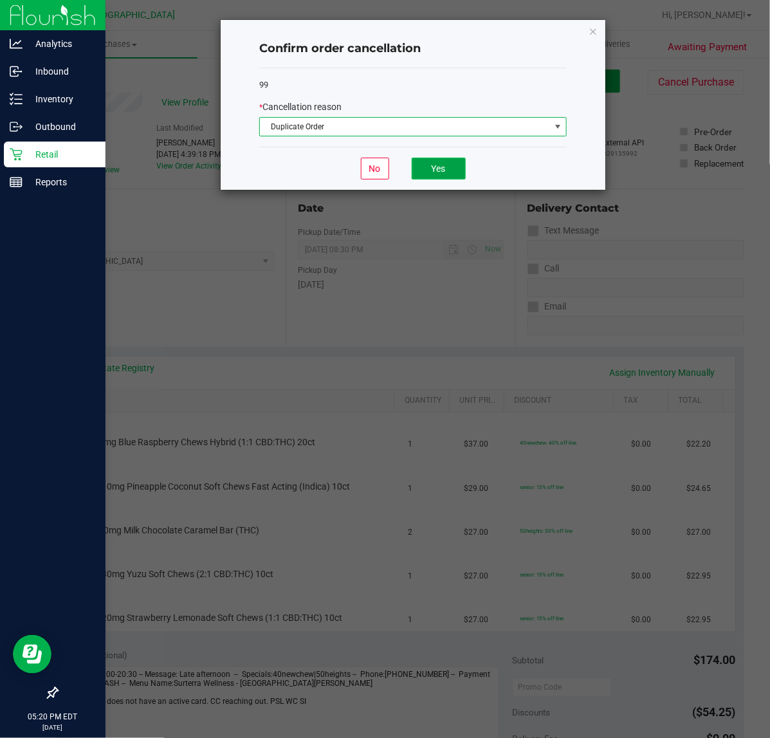
click at [435, 171] on button "Yes" at bounding box center [439, 169] width 54 height 22
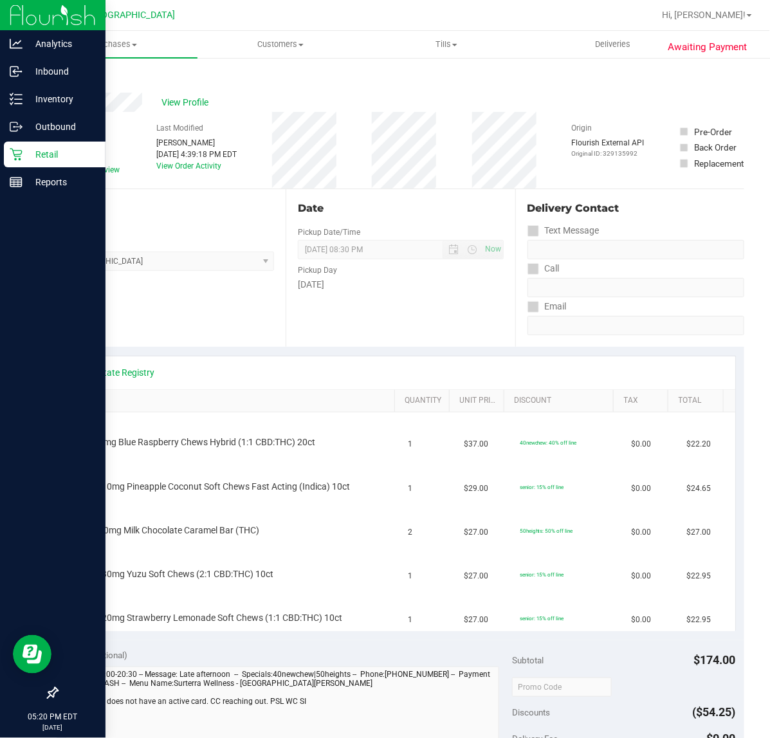
click at [193, 111] on div "View Profile" at bounding box center [401, 102] width 688 height 19
click at [190, 100] on span "View Profile" at bounding box center [187, 103] width 51 height 14
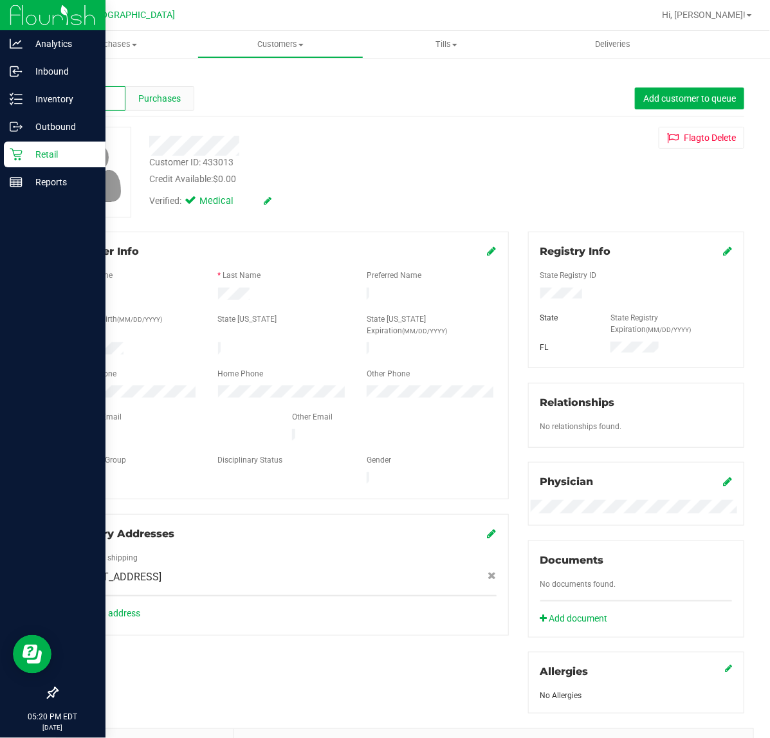
click at [165, 102] on span "Purchases" at bounding box center [159, 99] width 42 height 14
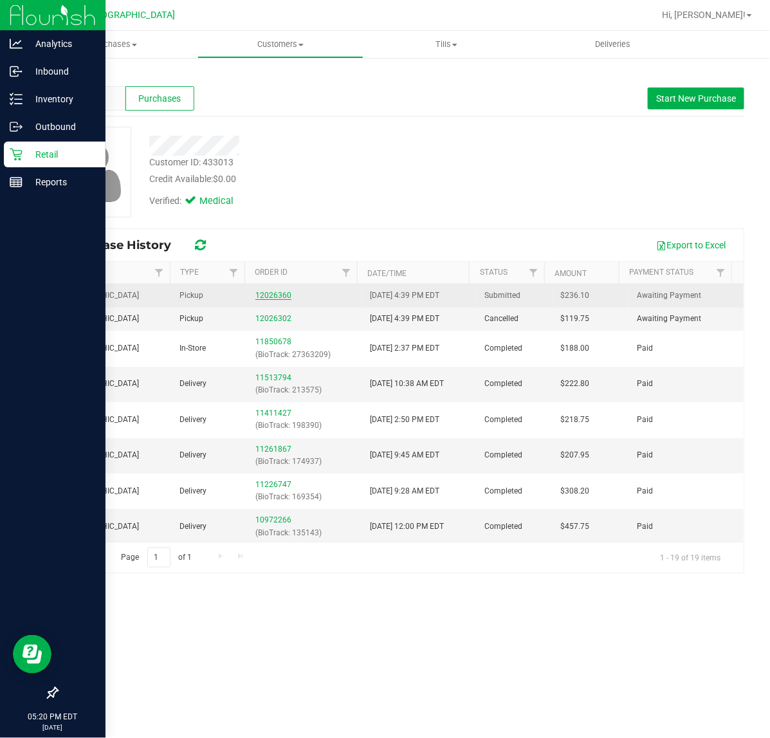
click at [265, 293] on link "12026360" at bounding box center [273, 295] width 36 height 9
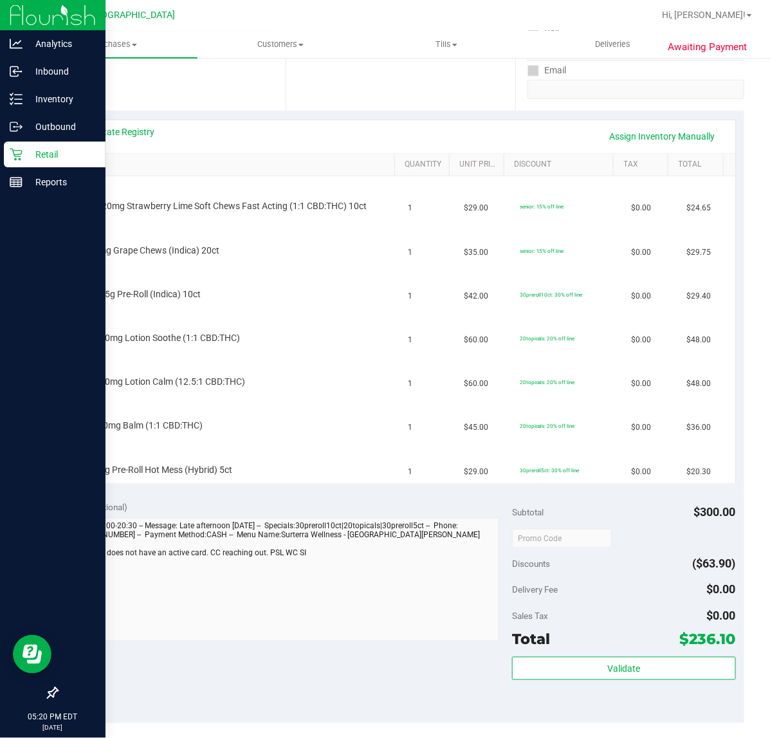
scroll to position [241, 0]
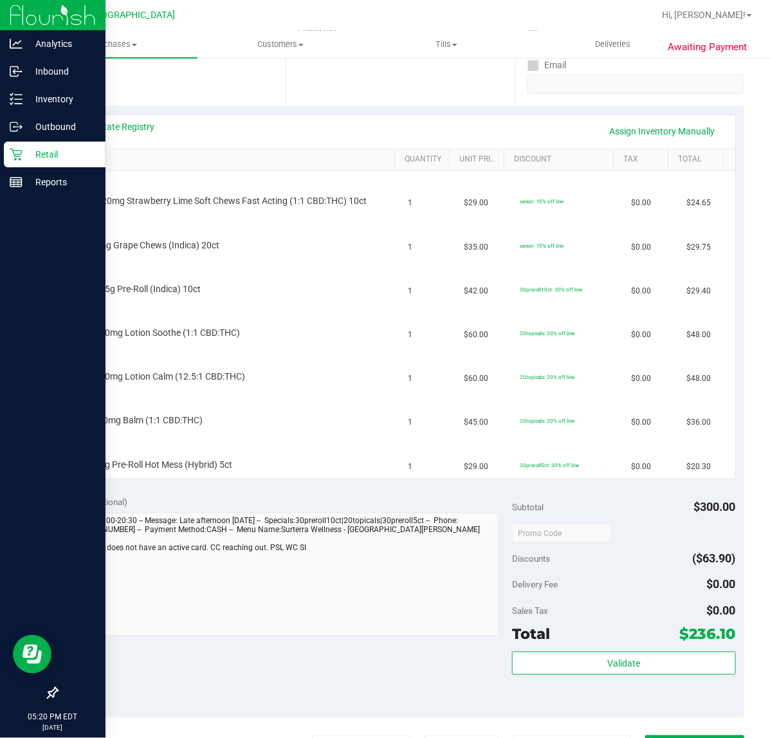
drag, startPoint x: 140, startPoint y: 118, endPoint x: 133, endPoint y: 133, distance: 17.3
click at [136, 127] on div "View State Registry Assign Inventory Manually" at bounding box center [400, 131] width 669 height 33
click at [133, 133] on div "View State Registry Assign Inventory Manually" at bounding box center [401, 131] width 646 height 22
click at [127, 125] on link "View State Registry" at bounding box center [116, 126] width 77 height 13
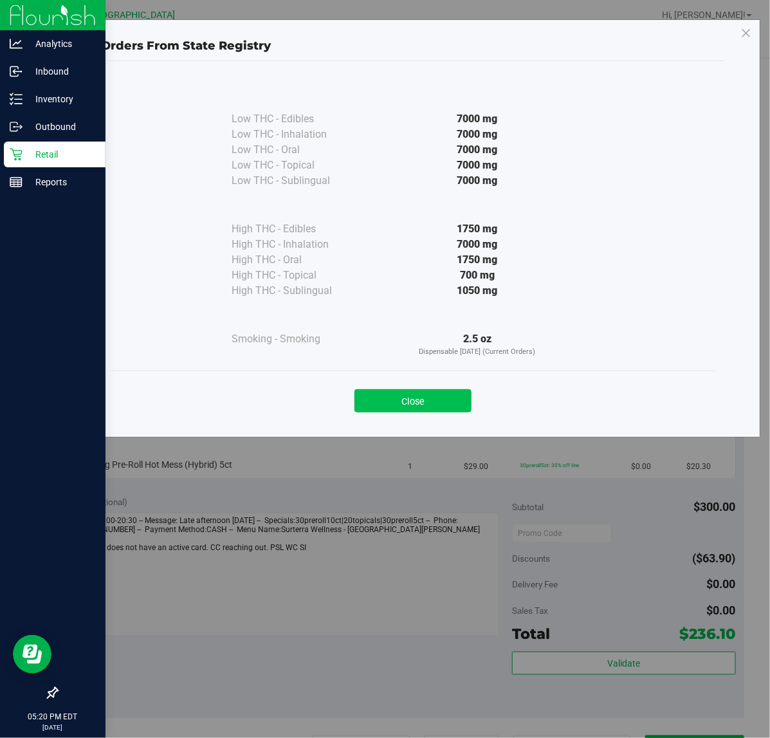
click at [411, 397] on button "Close" at bounding box center [413, 400] width 117 height 23
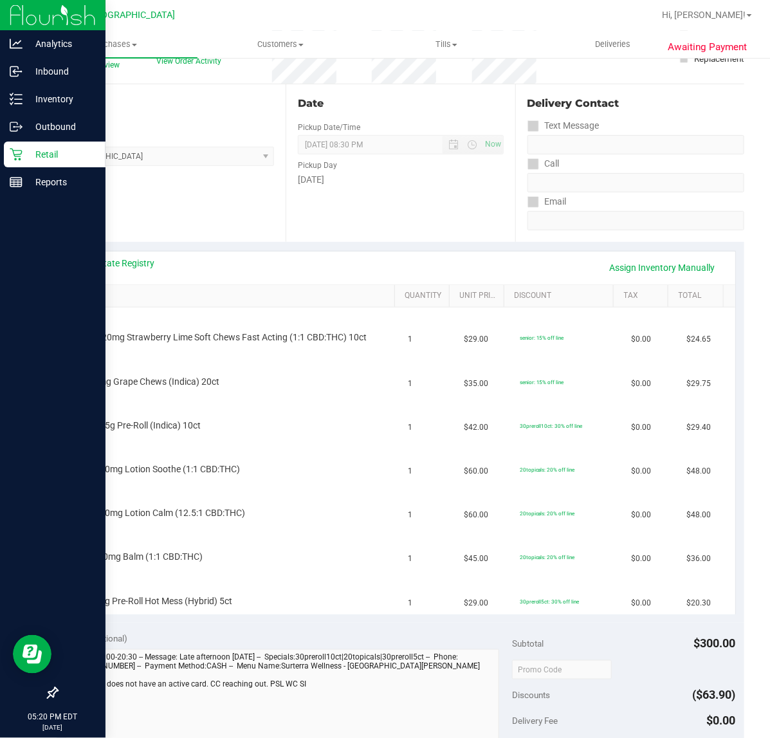
scroll to position [0, 0]
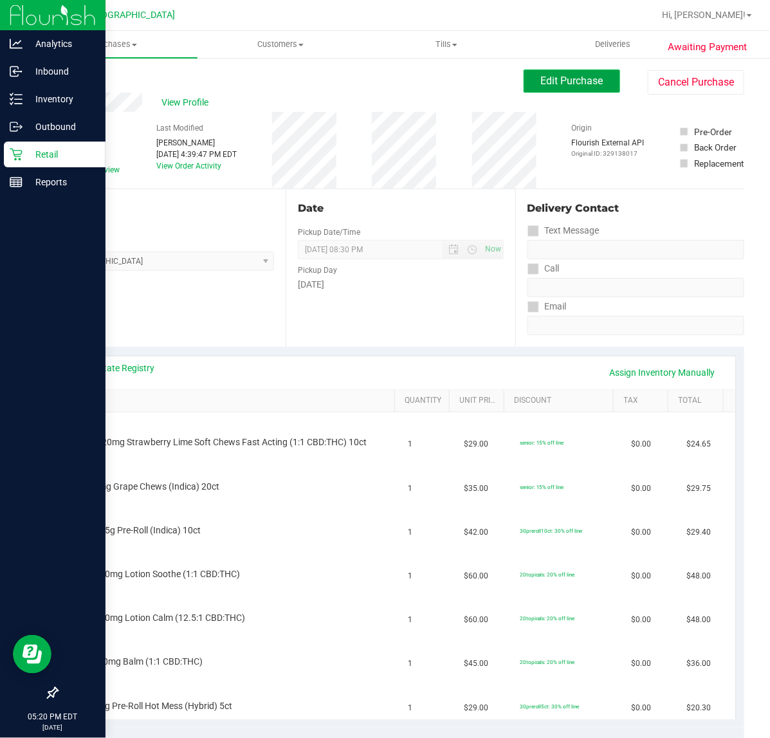
click at [544, 81] on span "Edit Purchase" at bounding box center [572, 81] width 62 height 12
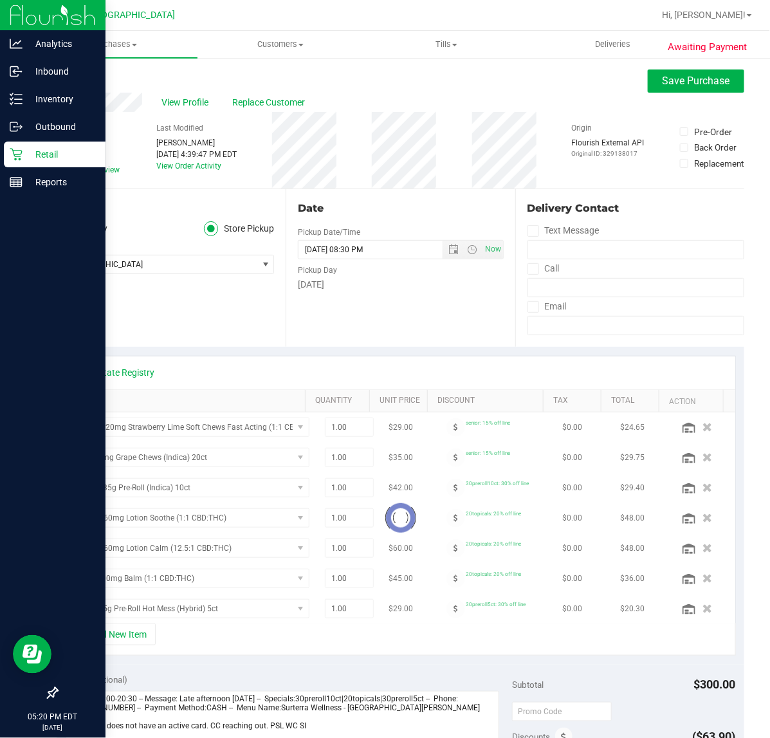
click at [100, 168] on span "Needs review" at bounding box center [97, 170] width 46 height 12
click at [0, 0] on input "Needs review" at bounding box center [0, 0] width 0 height 0
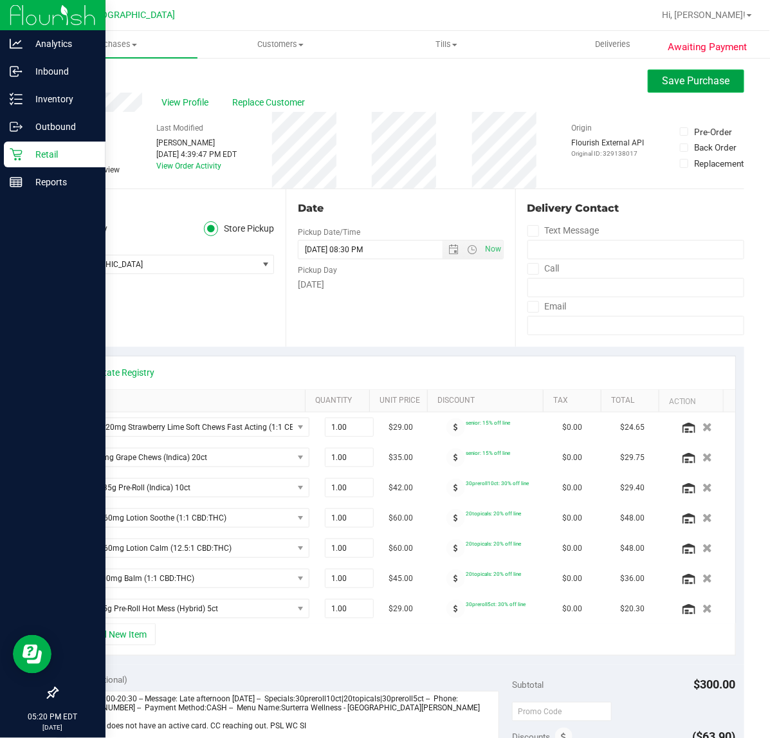
click at [680, 79] on span "Save Purchase" at bounding box center [697, 81] width 68 height 12
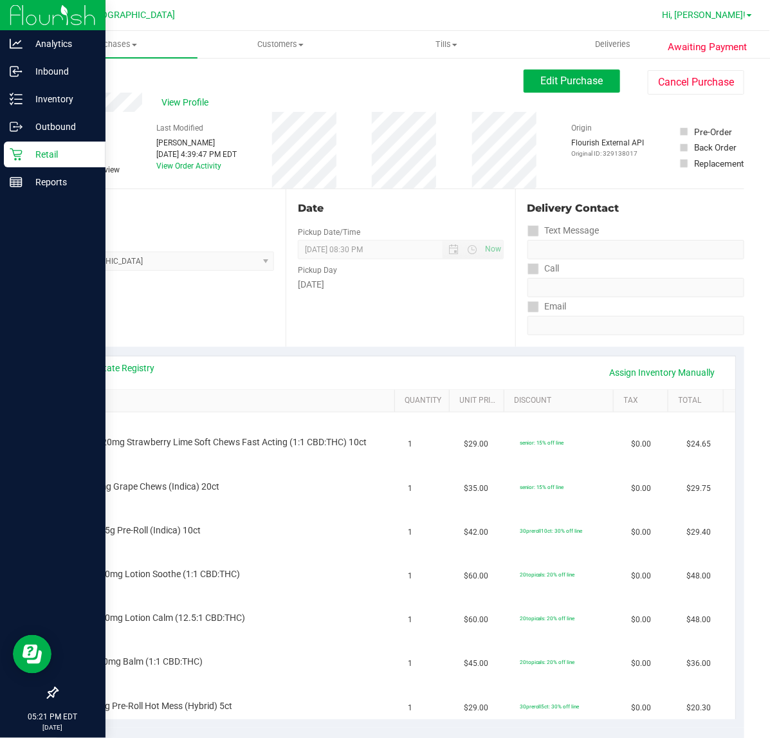
click at [732, 14] on span "Hi, [PERSON_NAME]!" at bounding box center [704, 15] width 84 height 10
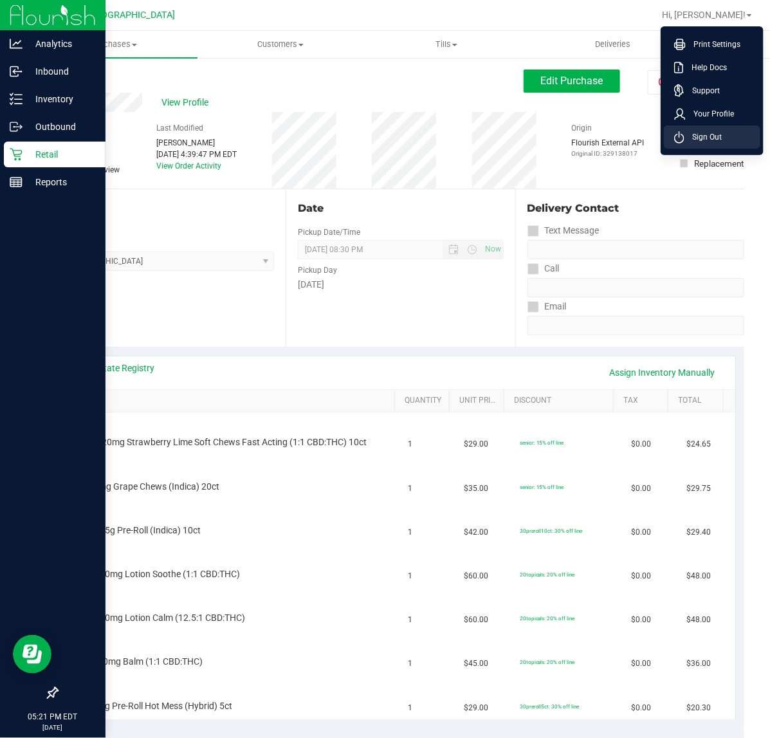
click at [703, 136] on span "Sign Out" at bounding box center [703, 137] width 37 height 13
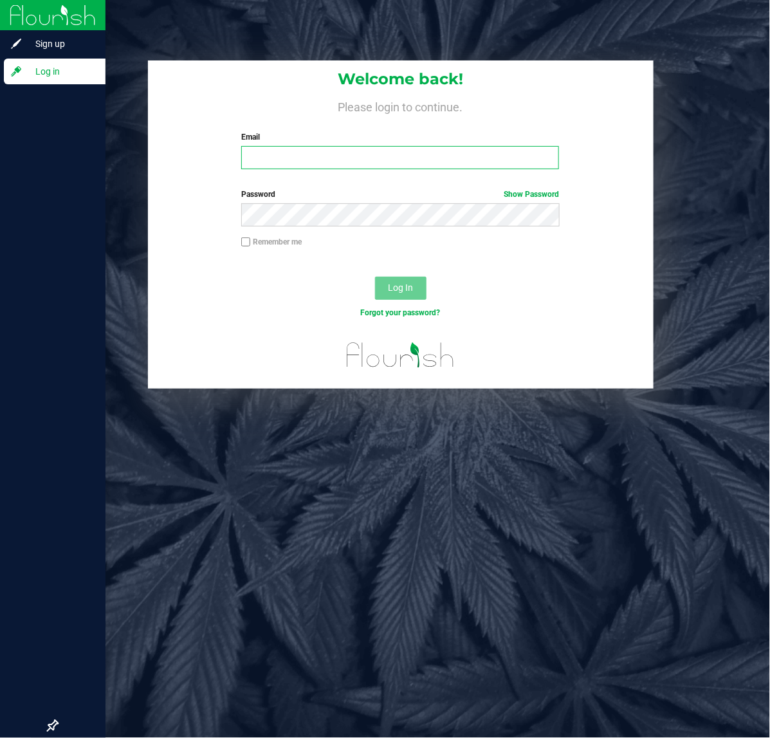
click at [288, 159] on input "Email" at bounding box center [400, 157] width 318 height 23
type input "[EMAIL_ADDRESS][DOMAIN_NAME]"
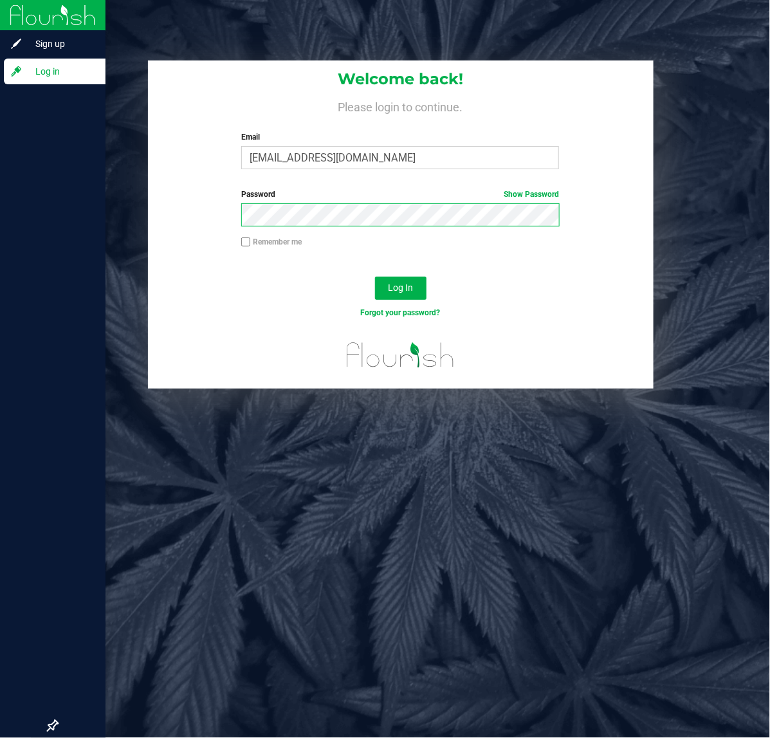
click at [375, 277] on button "Log In" at bounding box center [400, 288] width 51 height 23
